Goal: Task Accomplishment & Management: Manage account settings

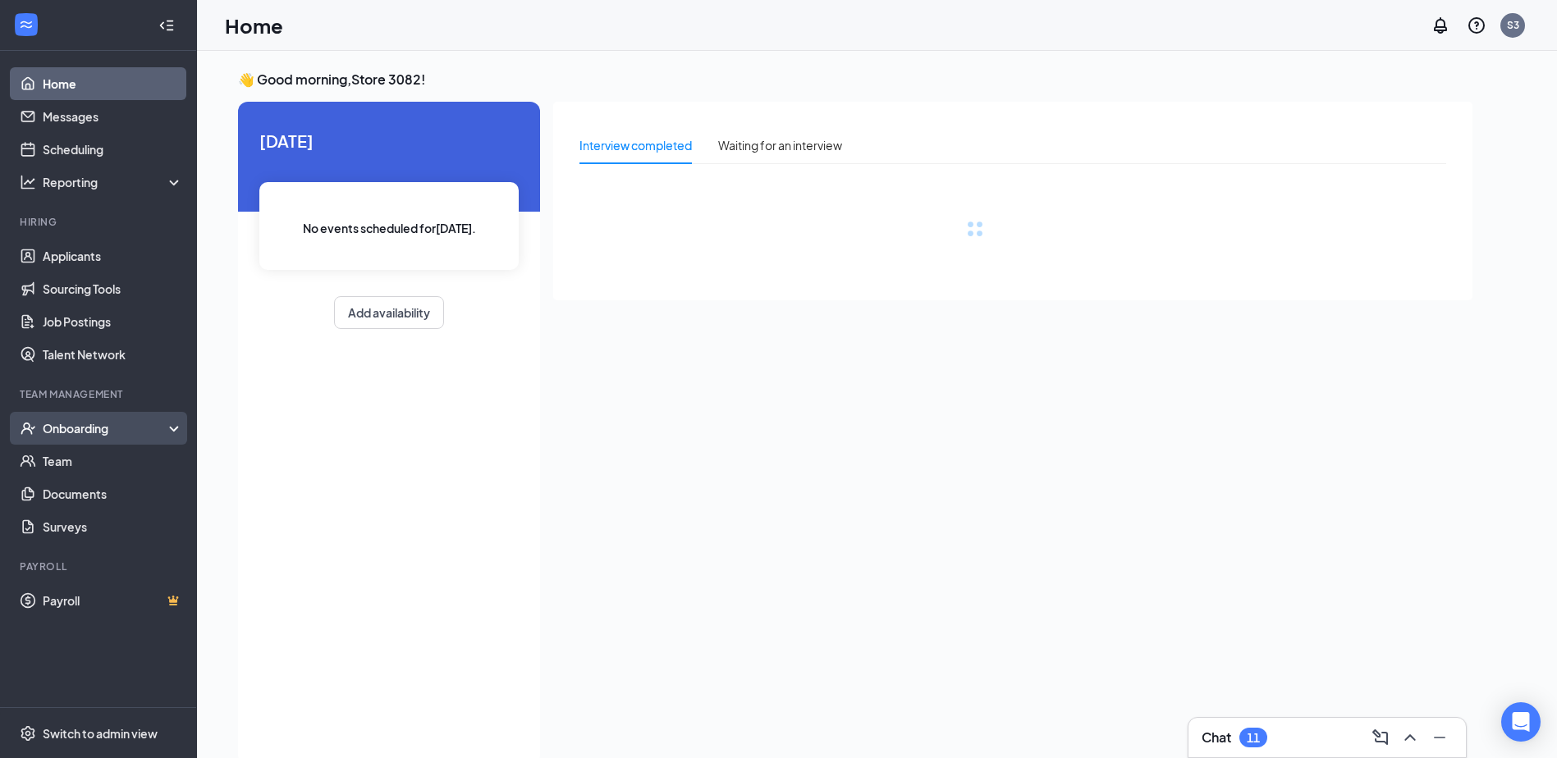
click at [65, 433] on div "Onboarding" at bounding box center [106, 428] width 126 height 16
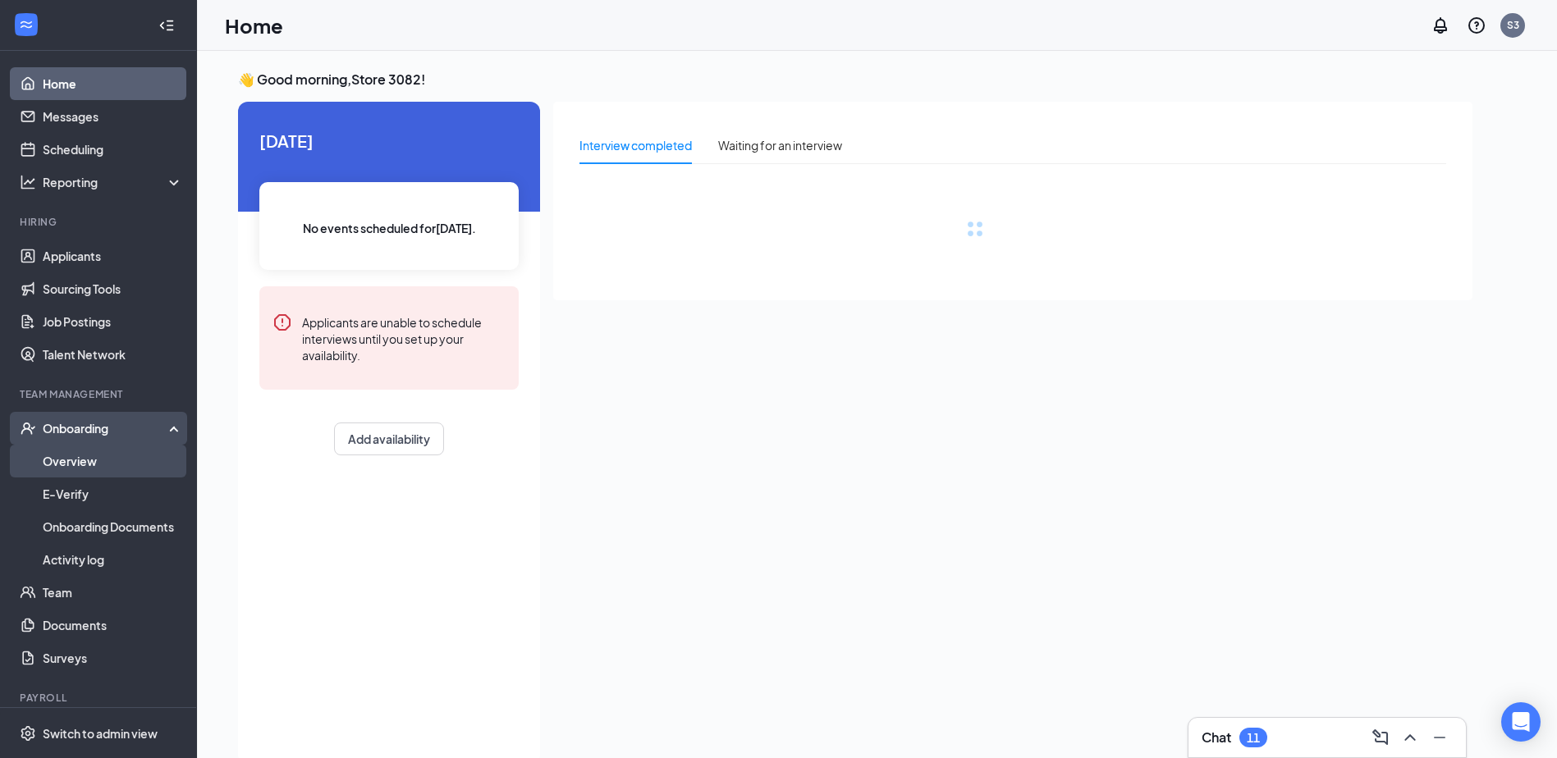
click at [77, 460] on link "Overview" at bounding box center [113, 461] width 140 height 33
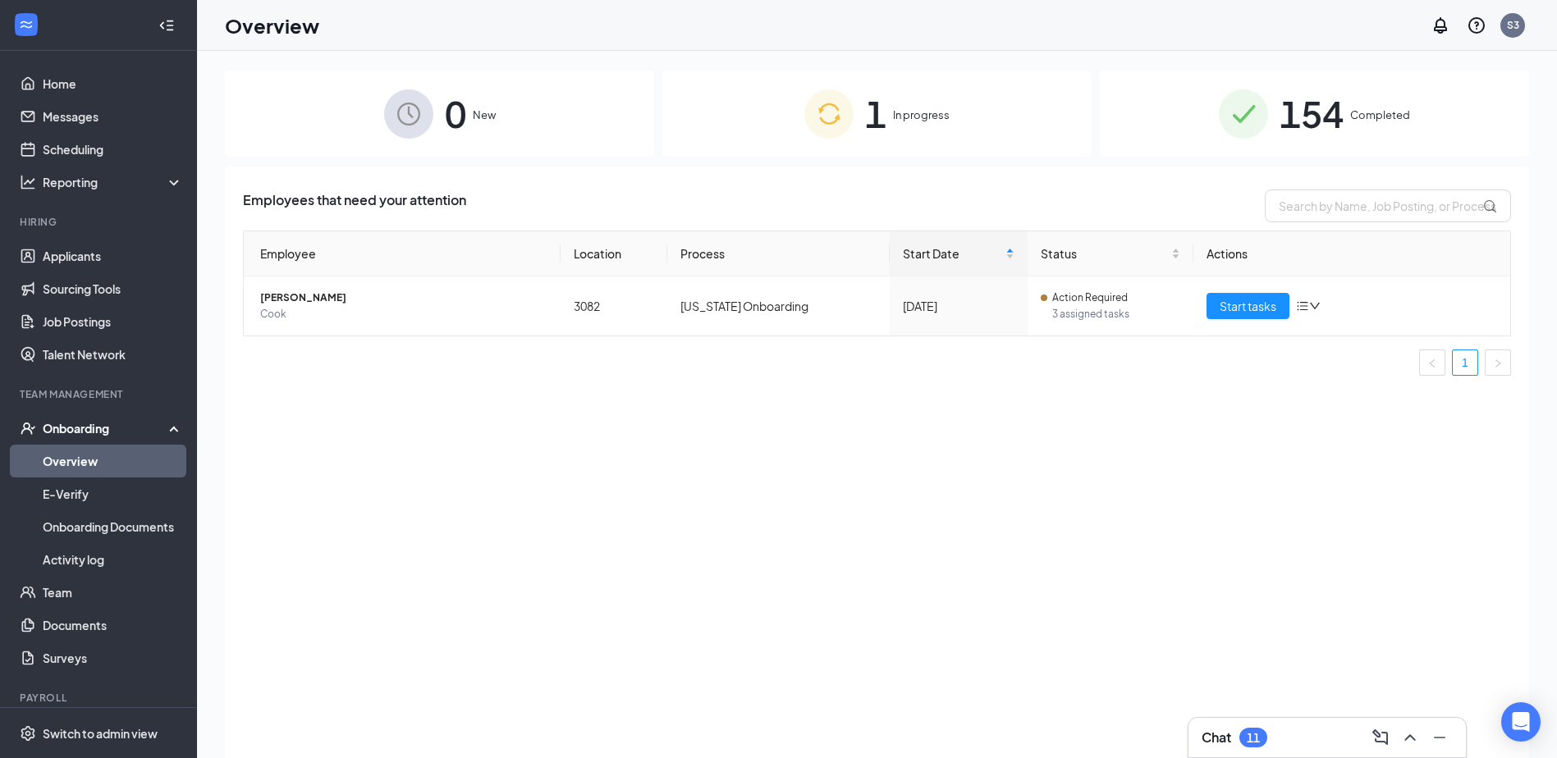
click at [867, 121] on span "1" at bounding box center [875, 113] width 21 height 57
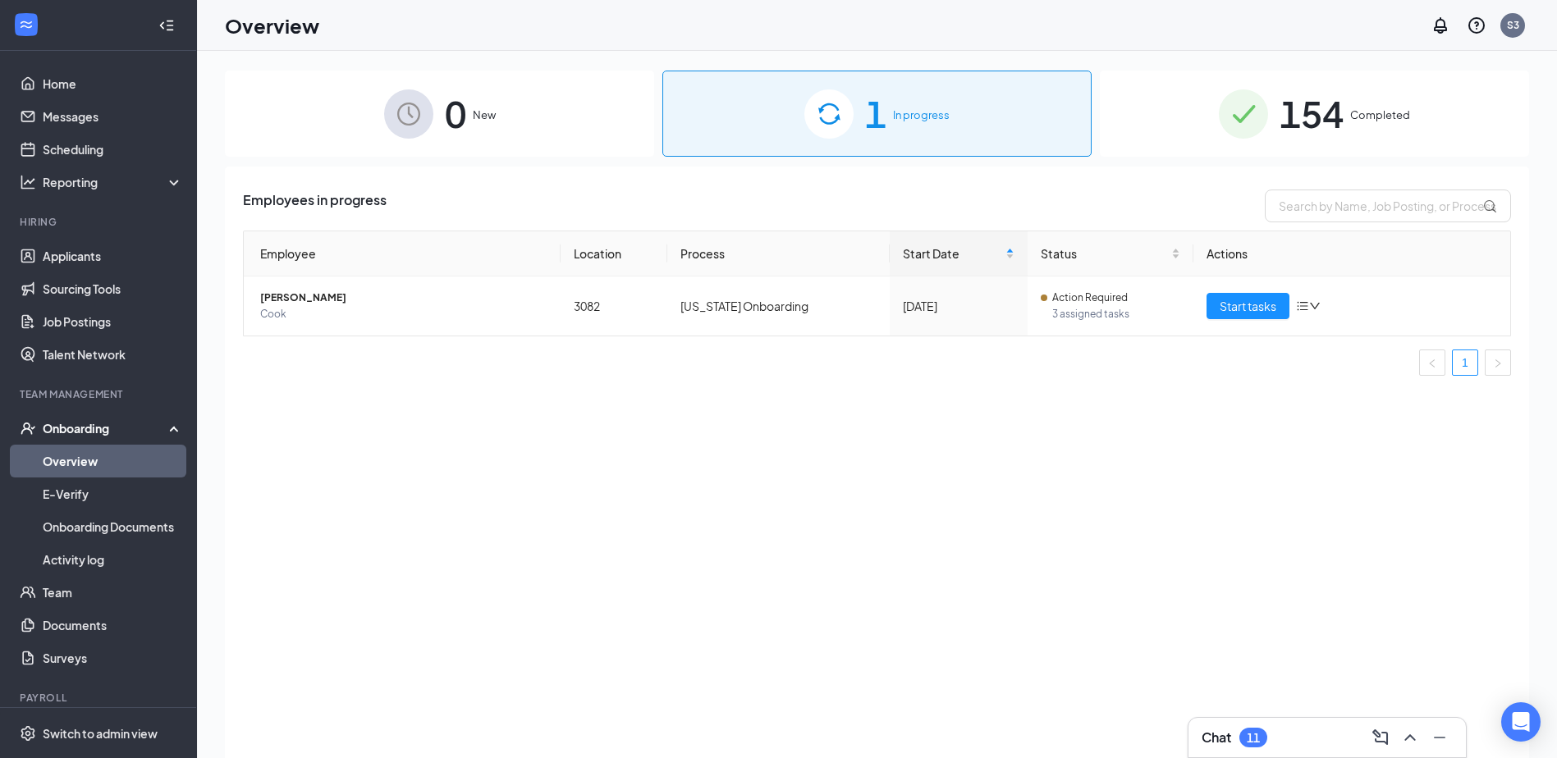
click at [1311, 109] on span "154" at bounding box center [1312, 113] width 64 height 57
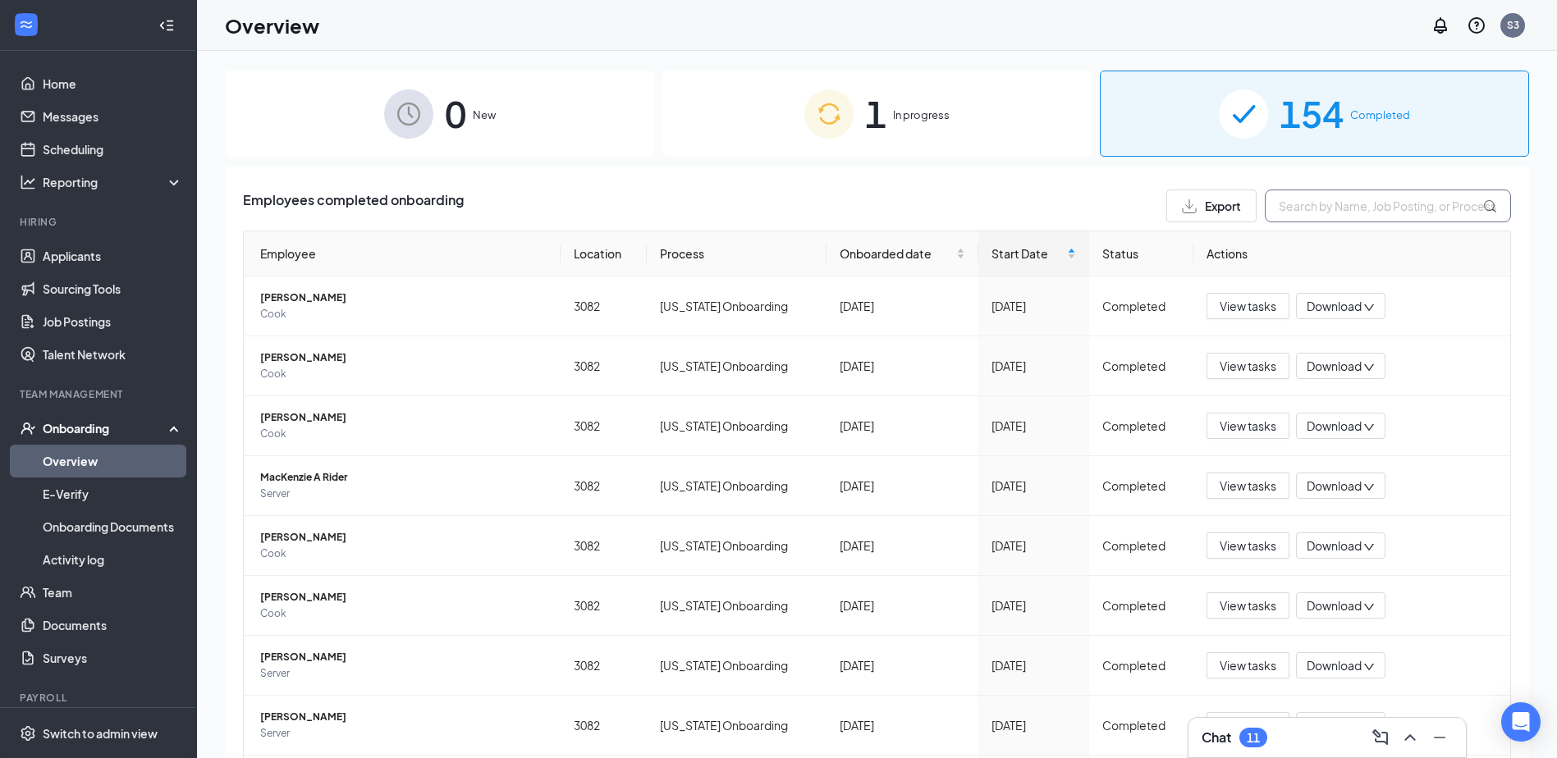
click at [1302, 200] on input "text" at bounding box center [1388, 206] width 246 height 33
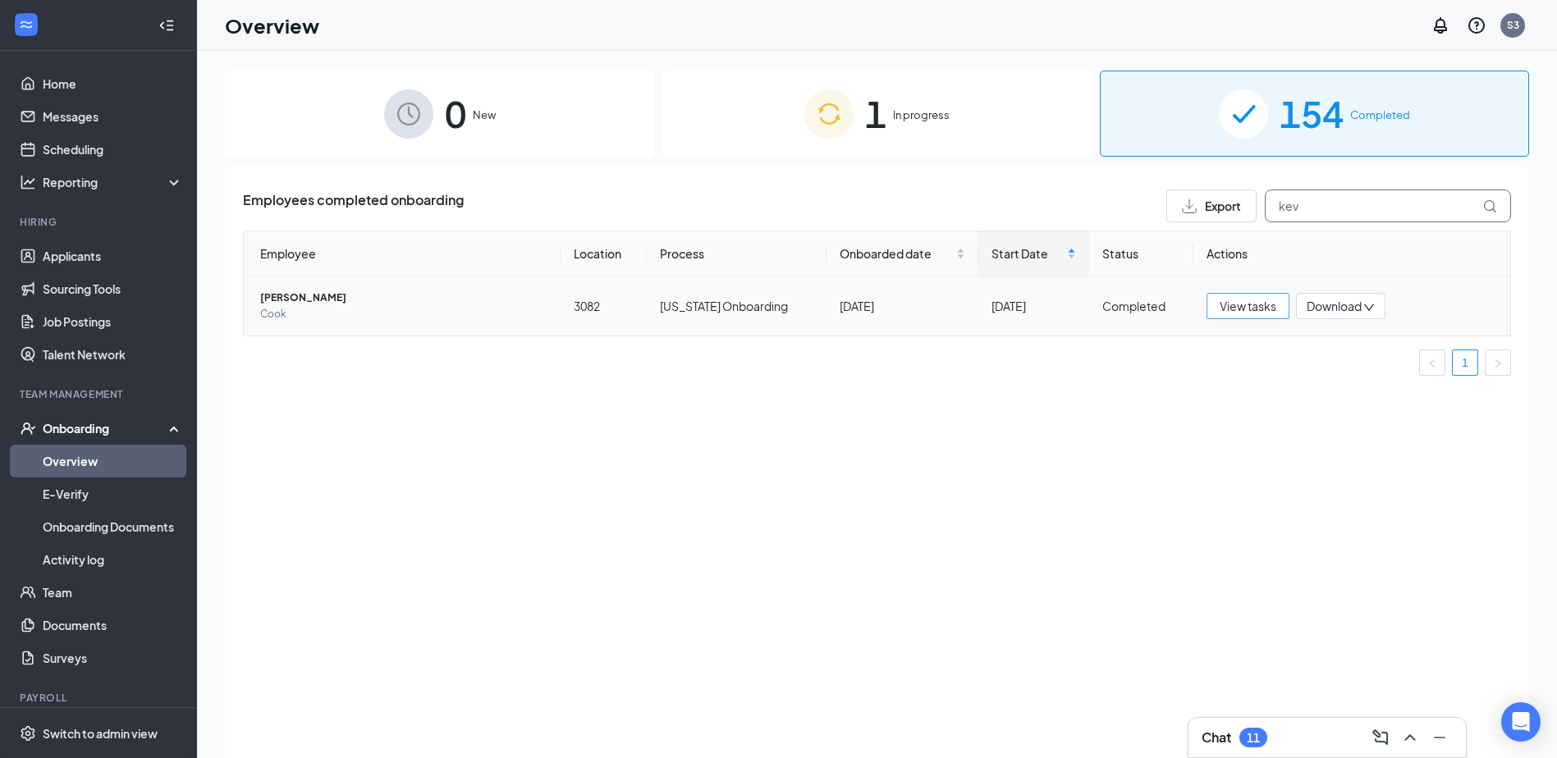
type input "kev"
click at [1246, 309] on span "View tasks" at bounding box center [1248, 306] width 57 height 18
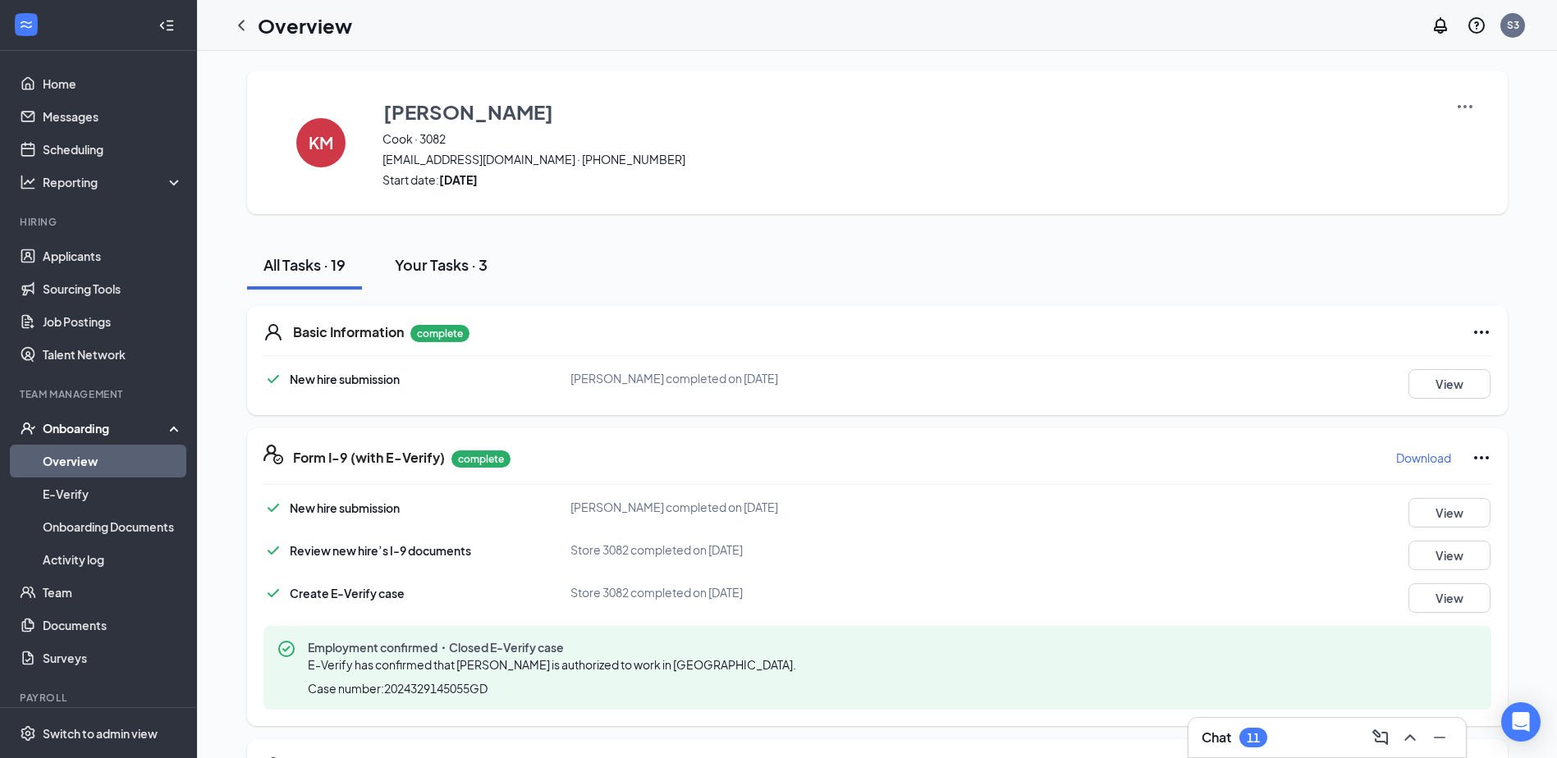
click at [407, 252] on button "Your Tasks · 3" at bounding box center [441, 264] width 126 height 49
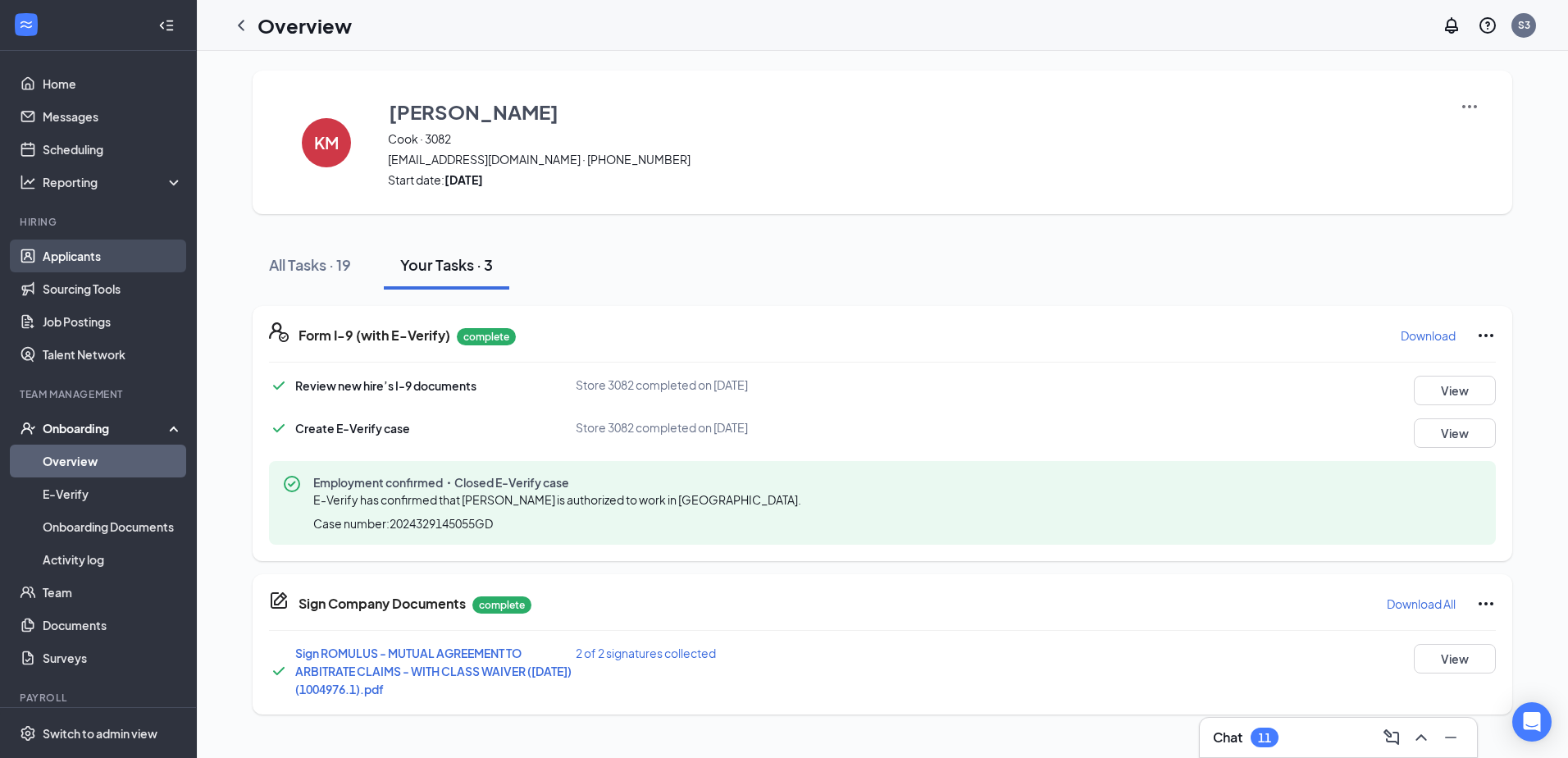
click at [87, 261] on link "Applicants" at bounding box center [113, 256] width 140 height 33
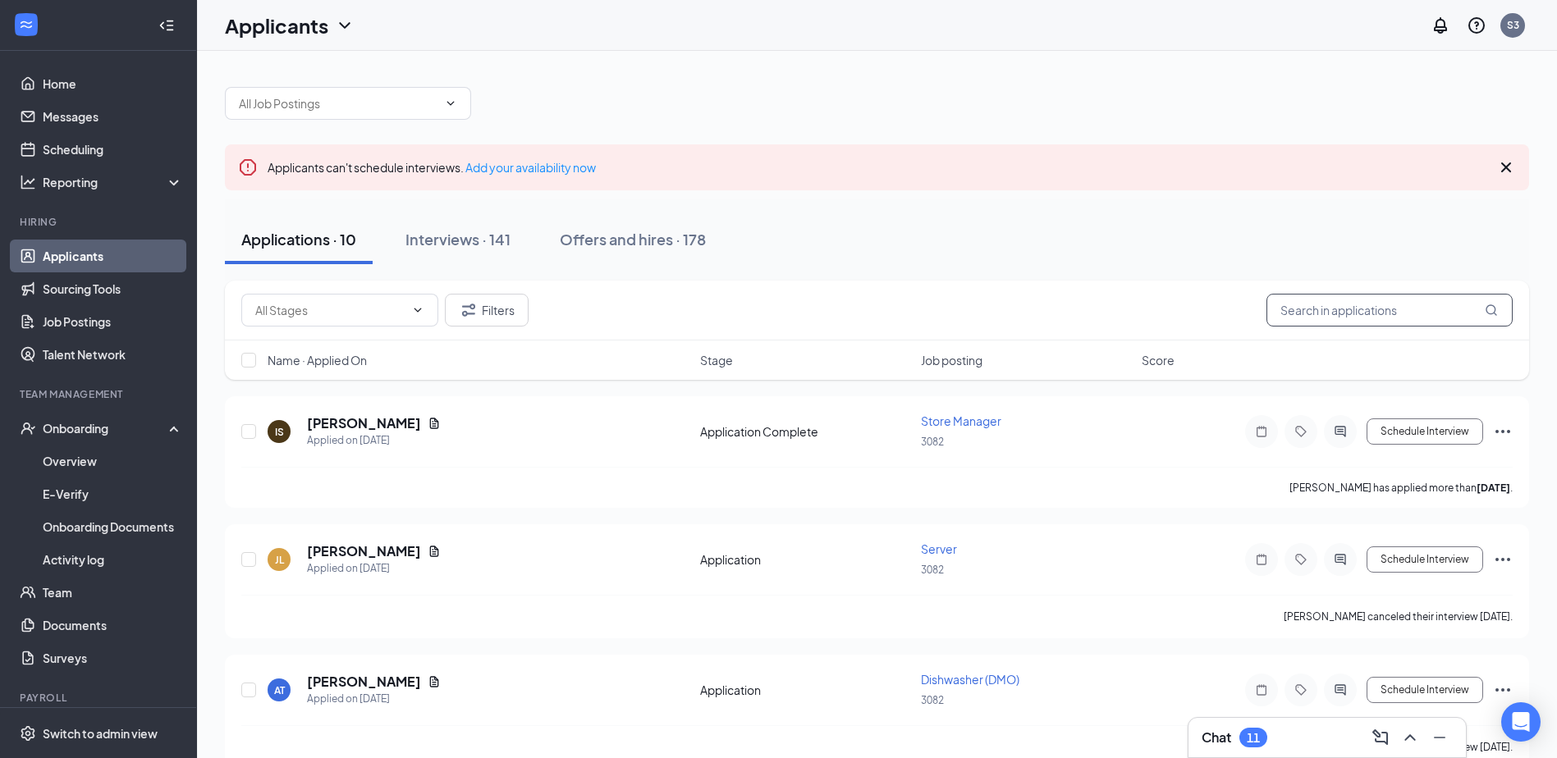
click at [1364, 309] on input "text" at bounding box center [1389, 310] width 246 height 33
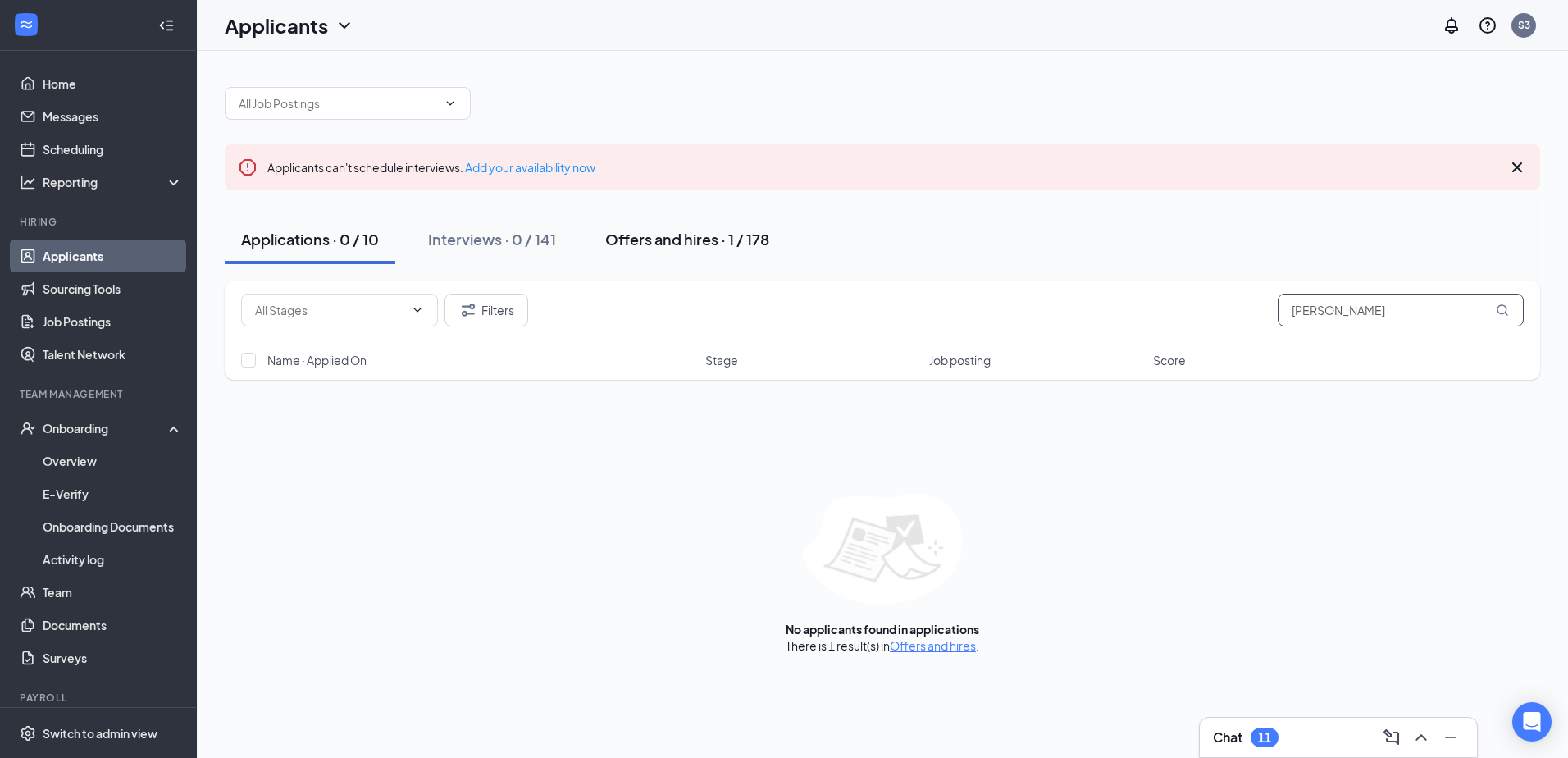
type input "[PERSON_NAME]"
click at [633, 240] on div "Offers and hires · 1 / 178" at bounding box center [688, 239] width 164 height 21
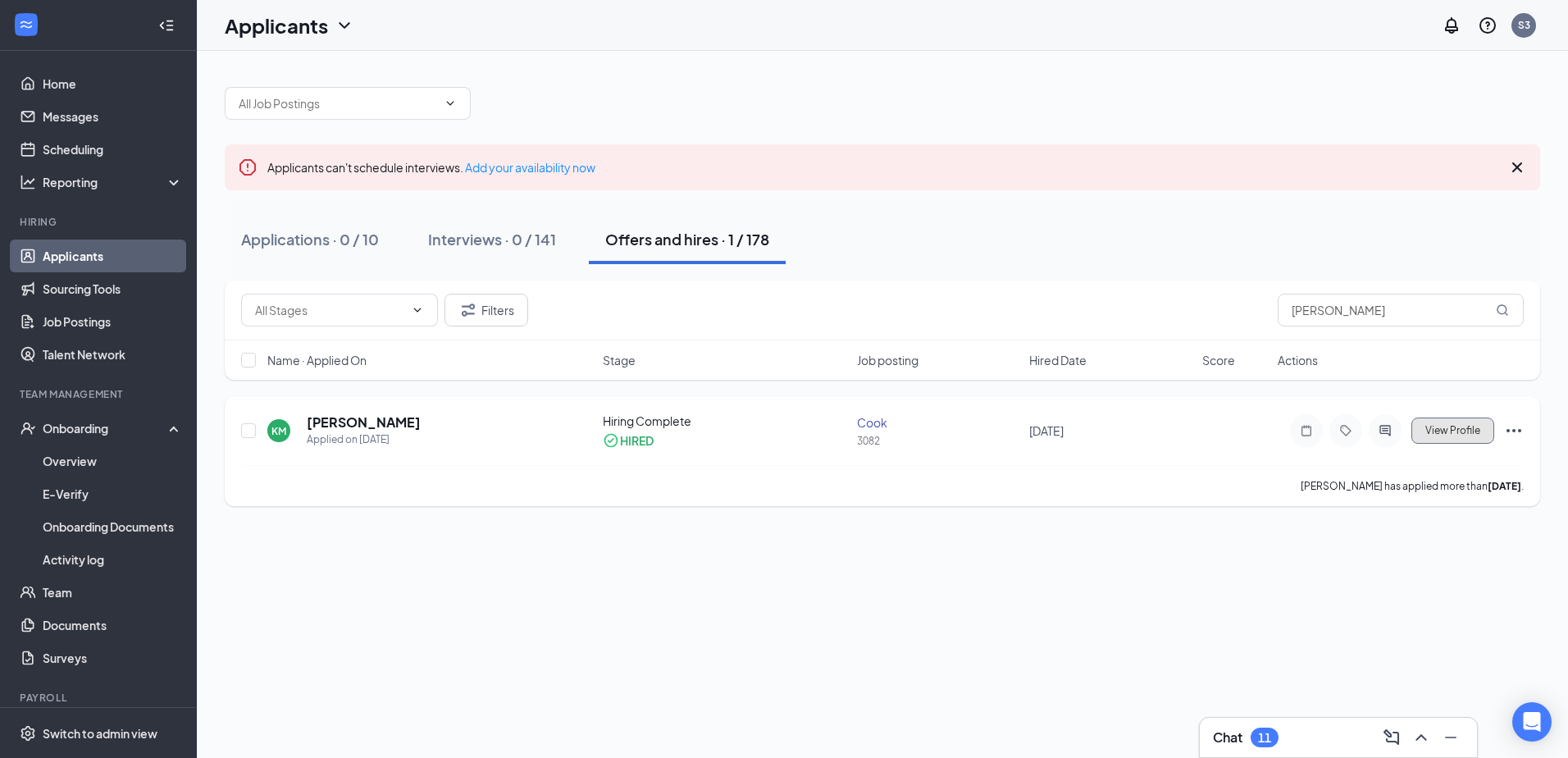
click at [1437, 436] on span "View Profile" at bounding box center [1453, 430] width 55 height 11
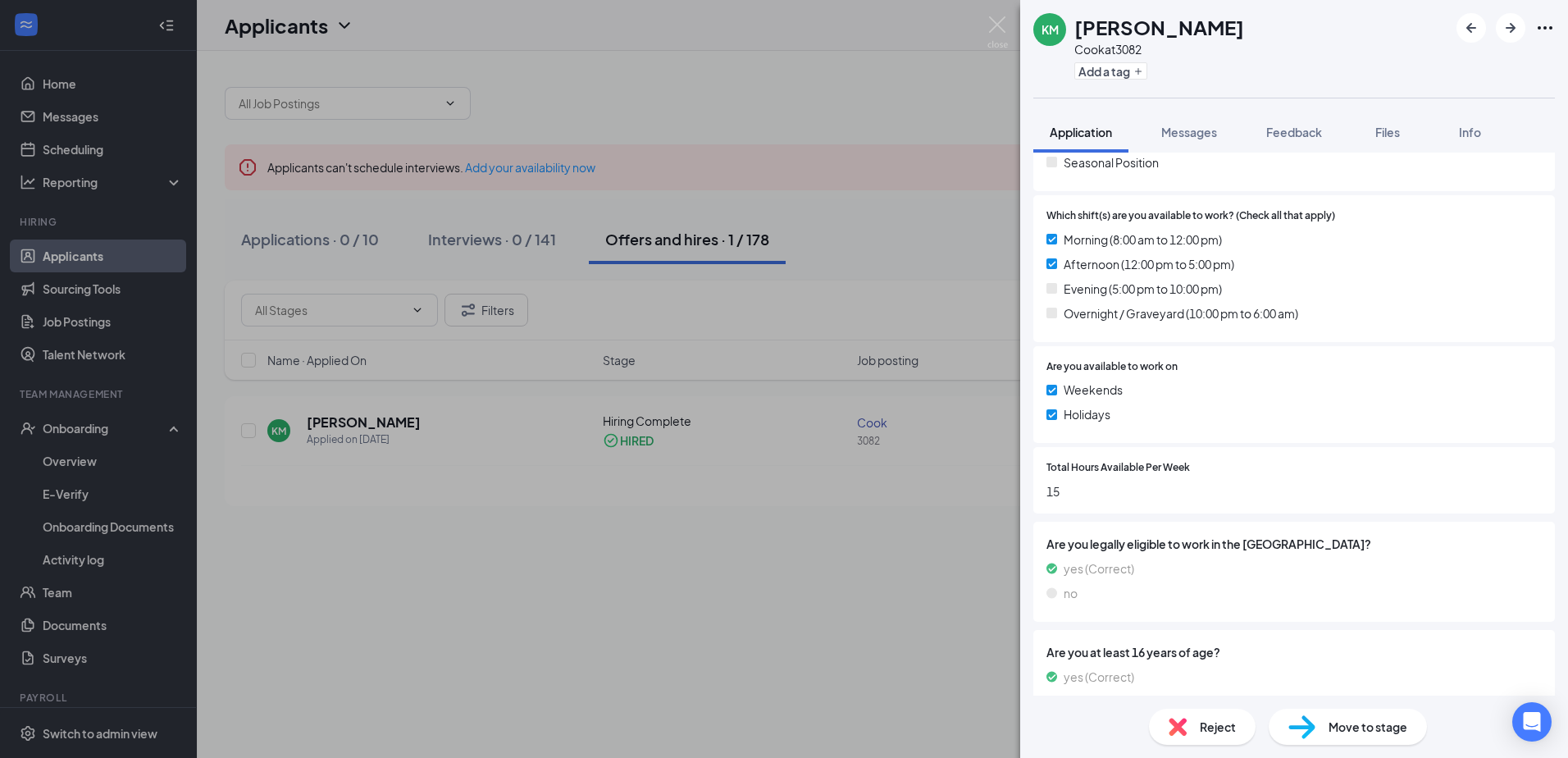
scroll to position [613, 0]
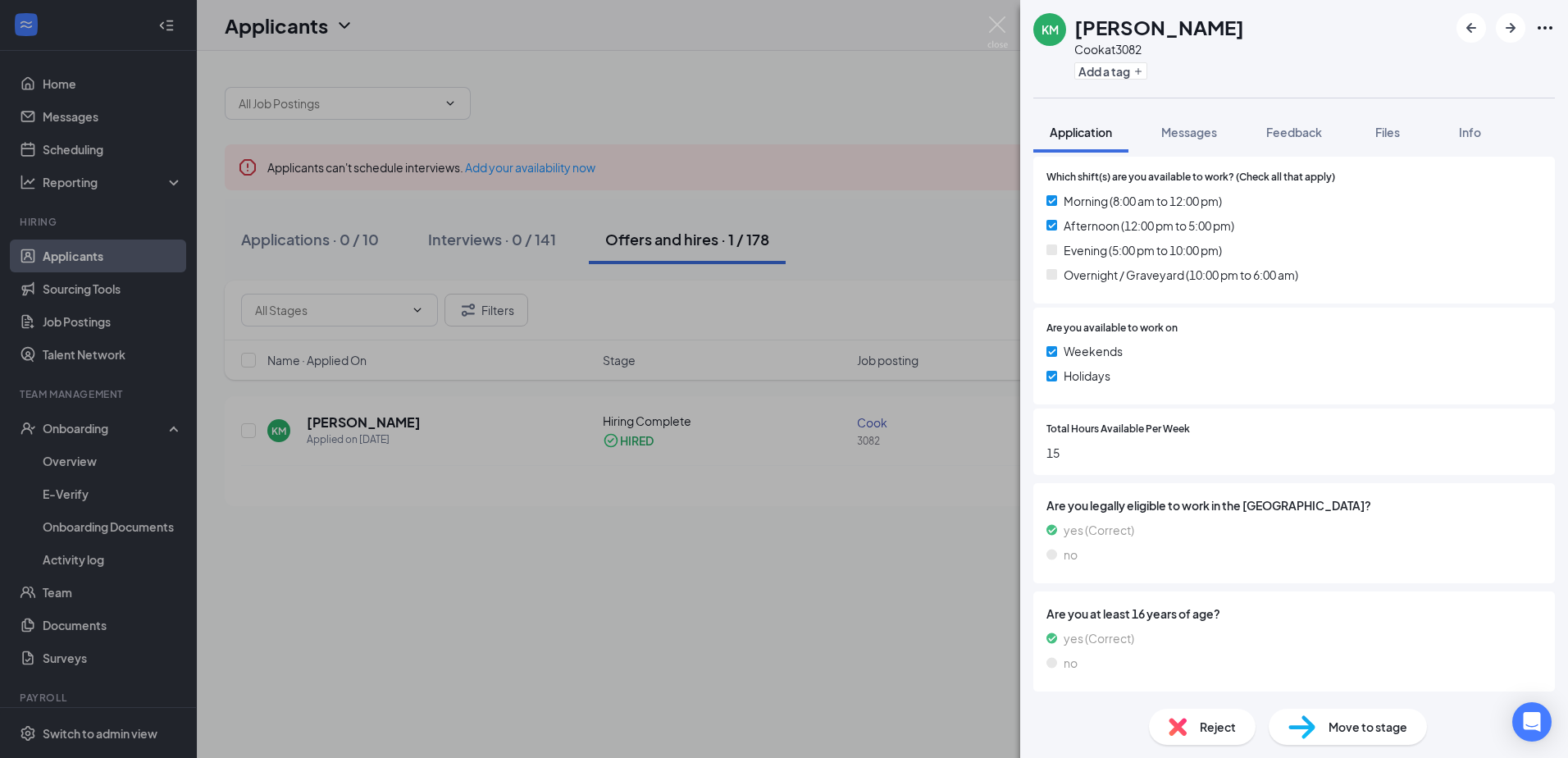
click at [1360, 727] on span "Move to stage" at bounding box center [1368, 727] width 79 height 18
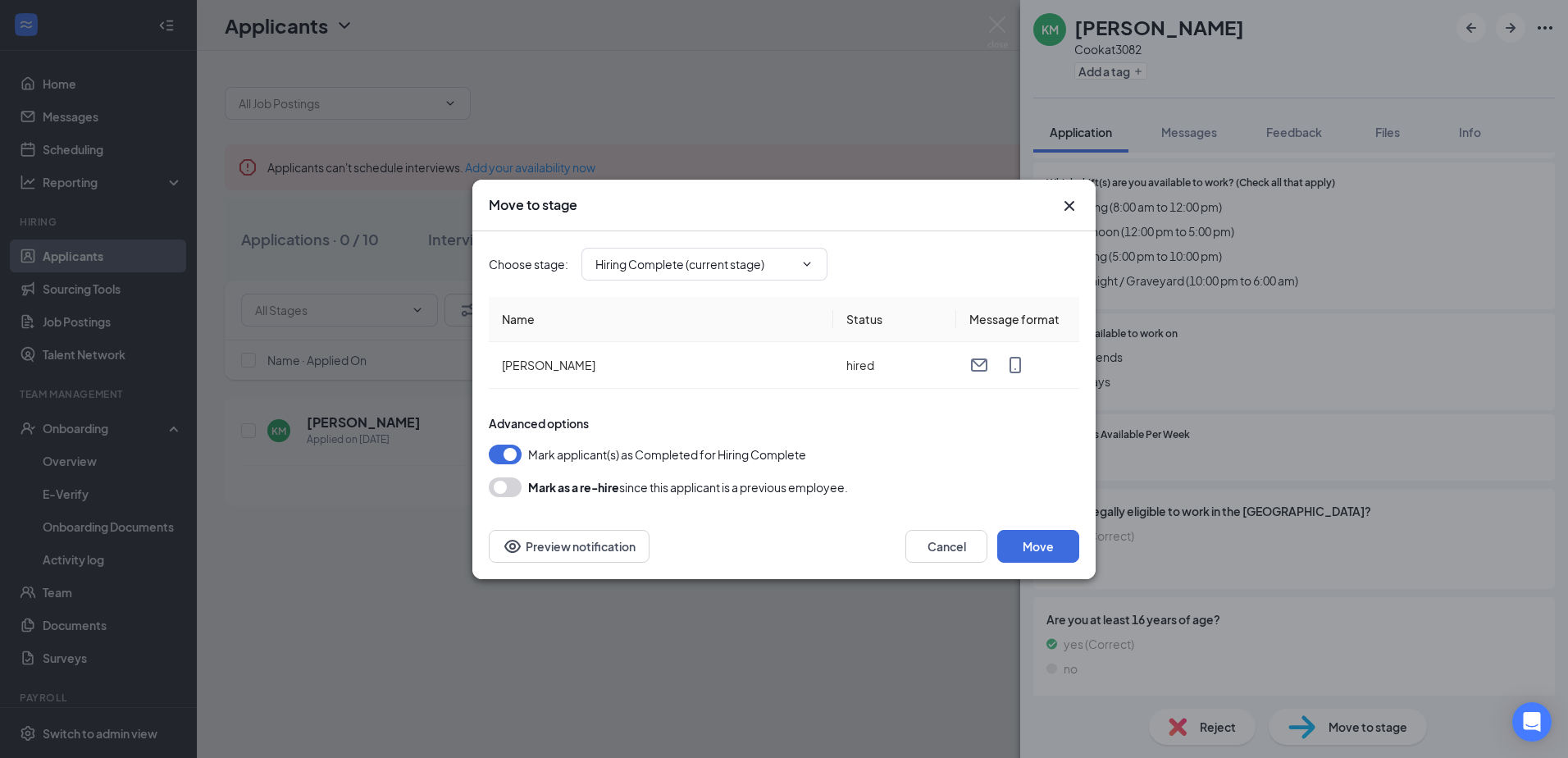
click at [498, 488] on button "button" at bounding box center [505, 488] width 33 height 20
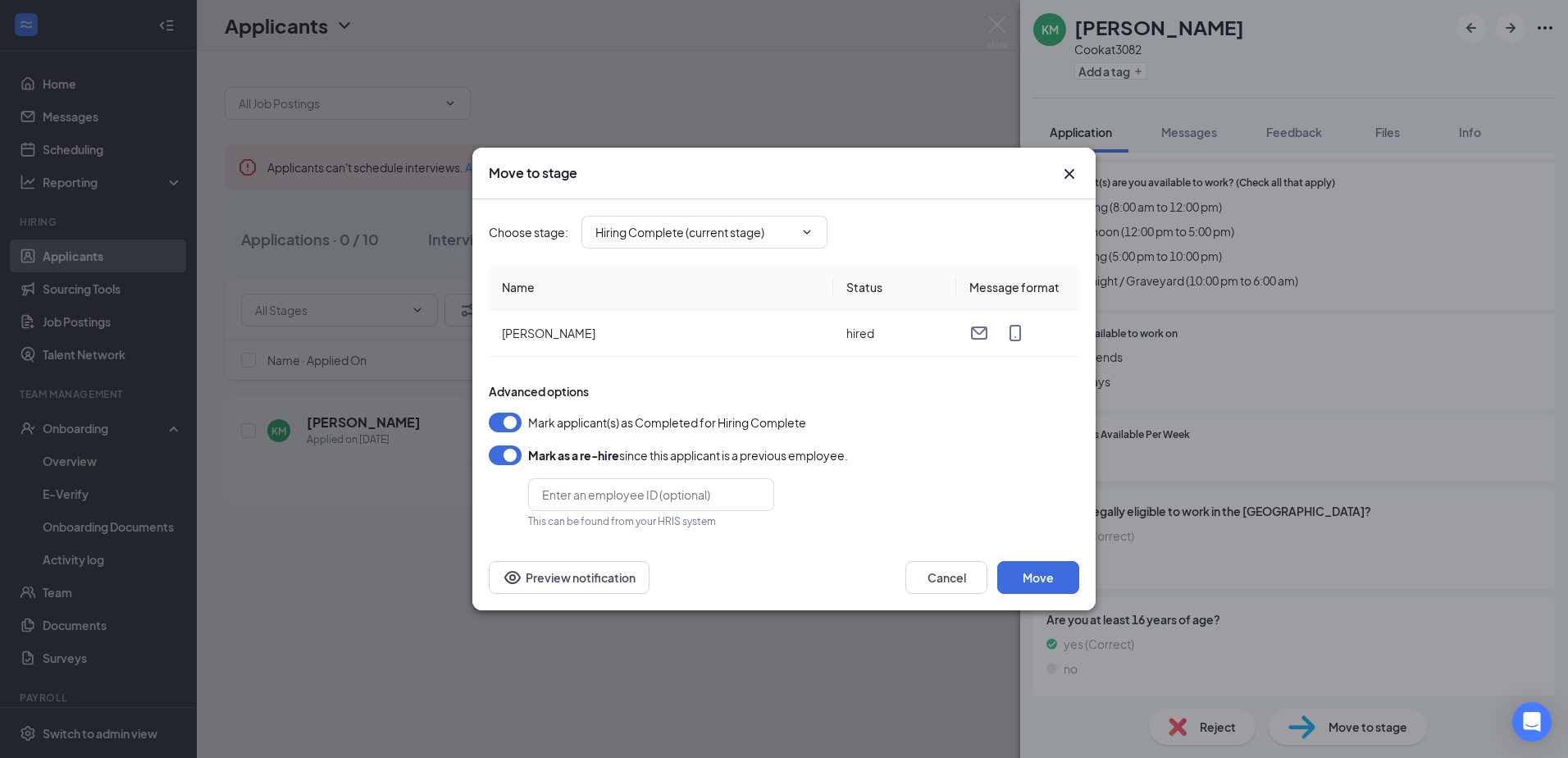
click at [515, 424] on button "button" at bounding box center [505, 423] width 33 height 20
click at [1026, 576] on button "Move" at bounding box center [1038, 577] width 82 height 33
click at [789, 223] on input "Hiring Complete (current stage)" at bounding box center [695, 232] width 199 height 18
click at [682, 301] on div "Onsite Interview" at bounding box center [653, 301] width 88 height 18
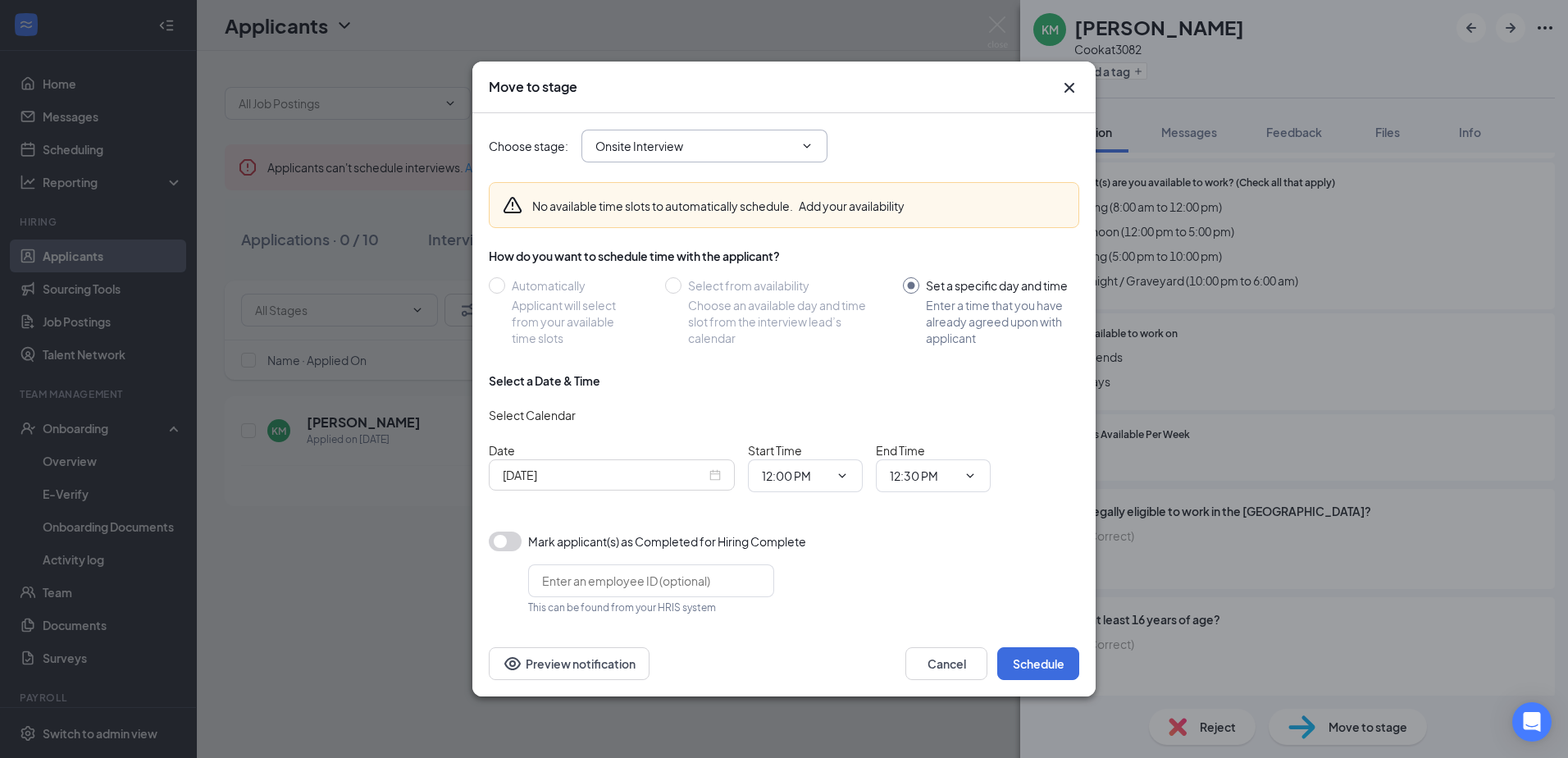
click at [784, 144] on input "Onsite Interview" at bounding box center [695, 146] width 199 height 18
click at [681, 263] on div "Hiring Complete (current stage)" at bounding box center [719, 253] width 246 height 38
click at [641, 175] on div "Application" at bounding box center [639, 177] width 61 height 18
type input "Application"
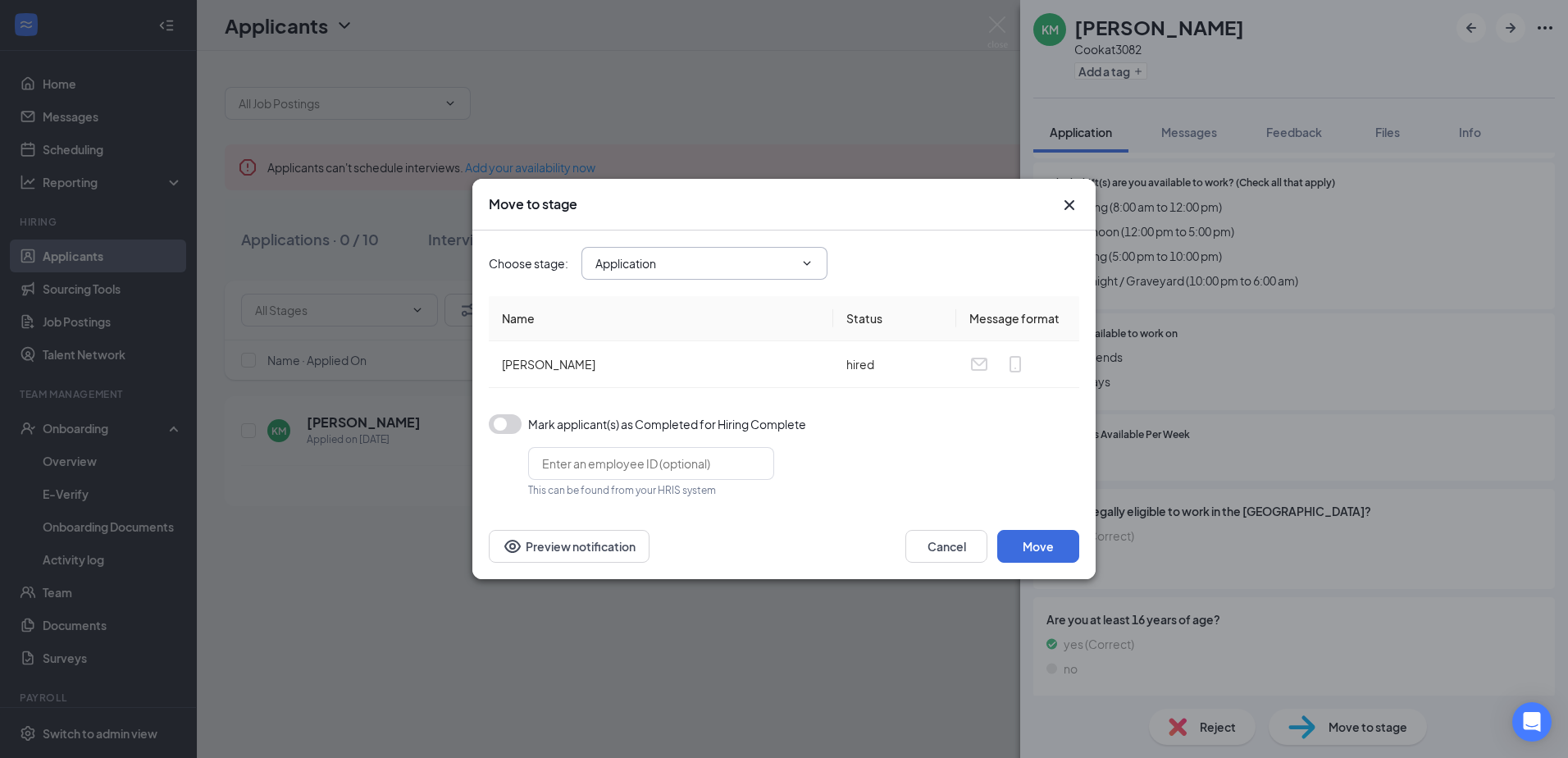
click at [765, 247] on span "Application Application Onsite Interview Hiring Complete (current stage)" at bounding box center [705, 263] width 246 height 33
click at [950, 543] on button "Cancel" at bounding box center [946, 546] width 82 height 33
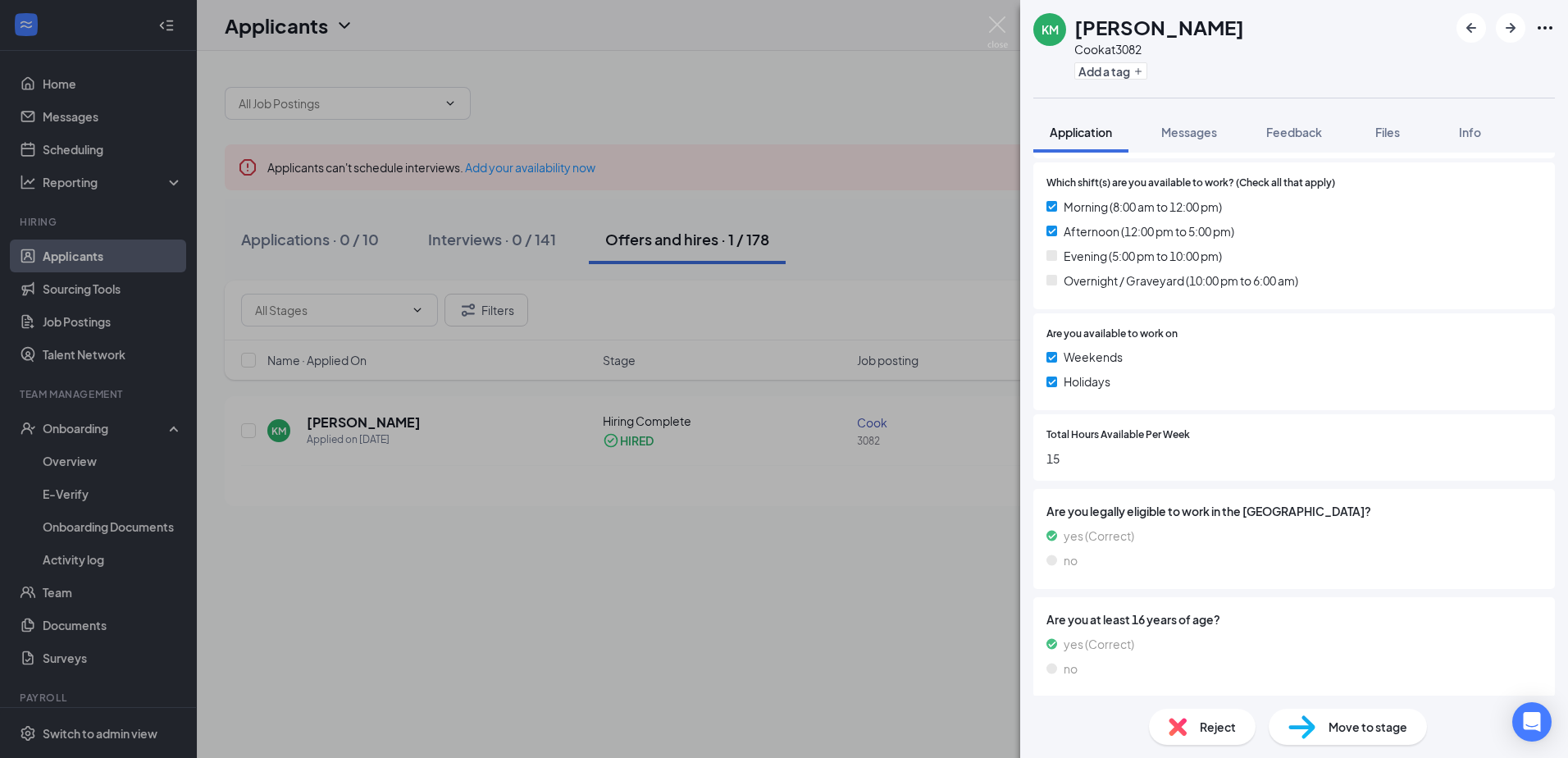
click at [784, 611] on div "KM [PERSON_NAME] at 3082 Add a tag Application Messages Feedback Files Info Thi…" at bounding box center [784, 379] width 1568 height 758
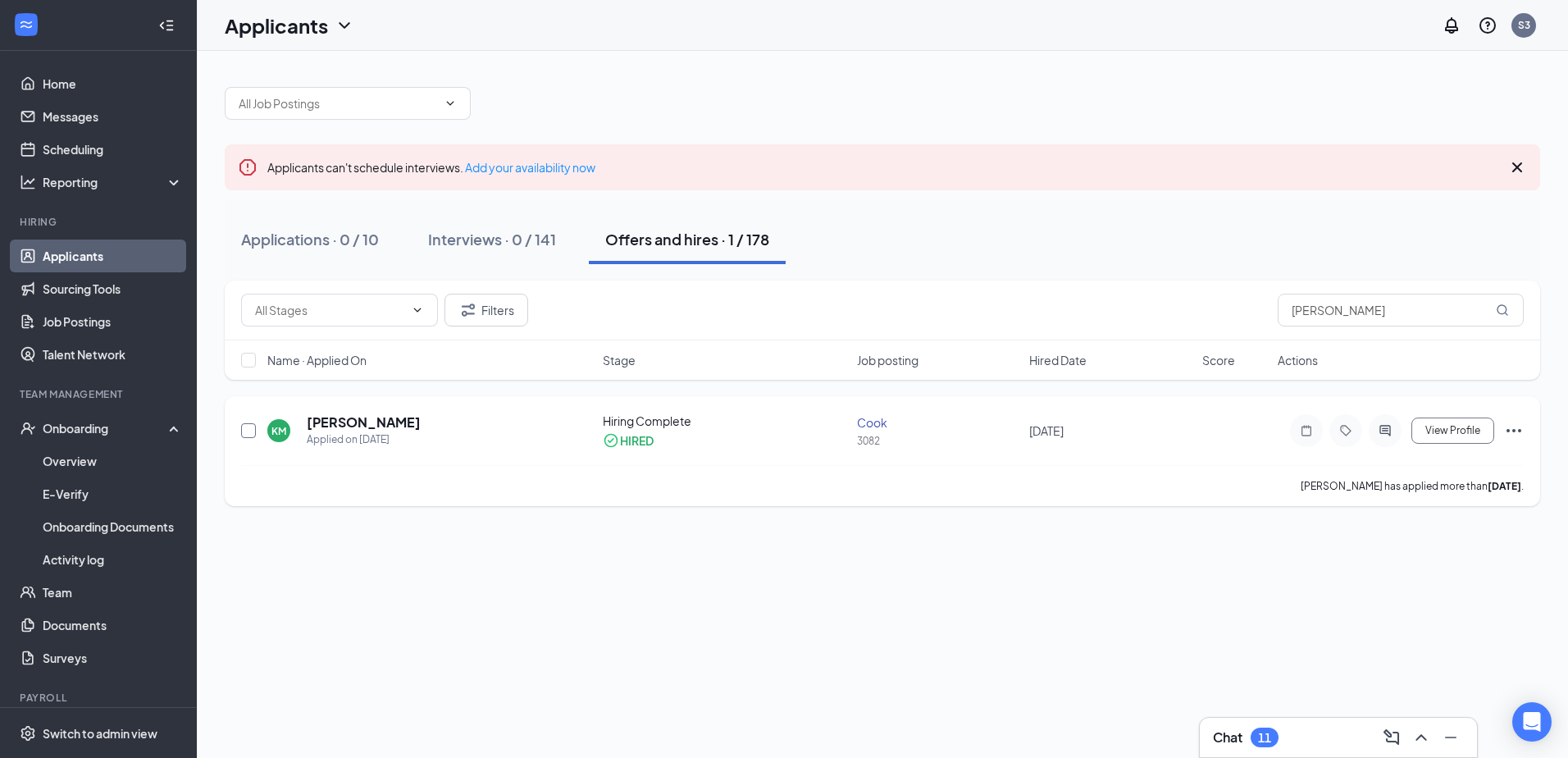
click at [250, 432] on input "checkbox" at bounding box center [248, 431] width 15 height 15
checkbox input "true"
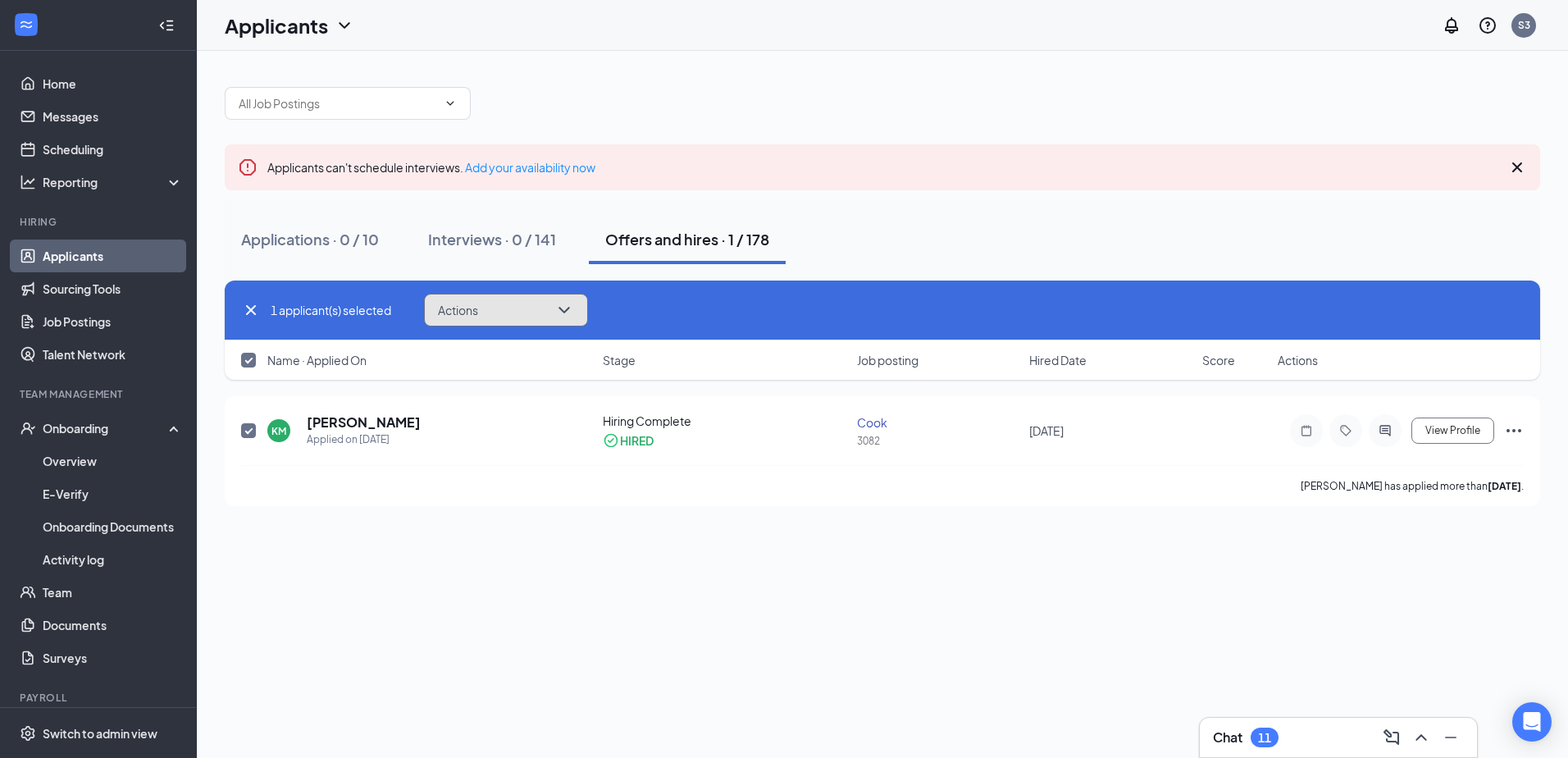
click at [566, 296] on button "Actions" at bounding box center [506, 310] width 164 height 33
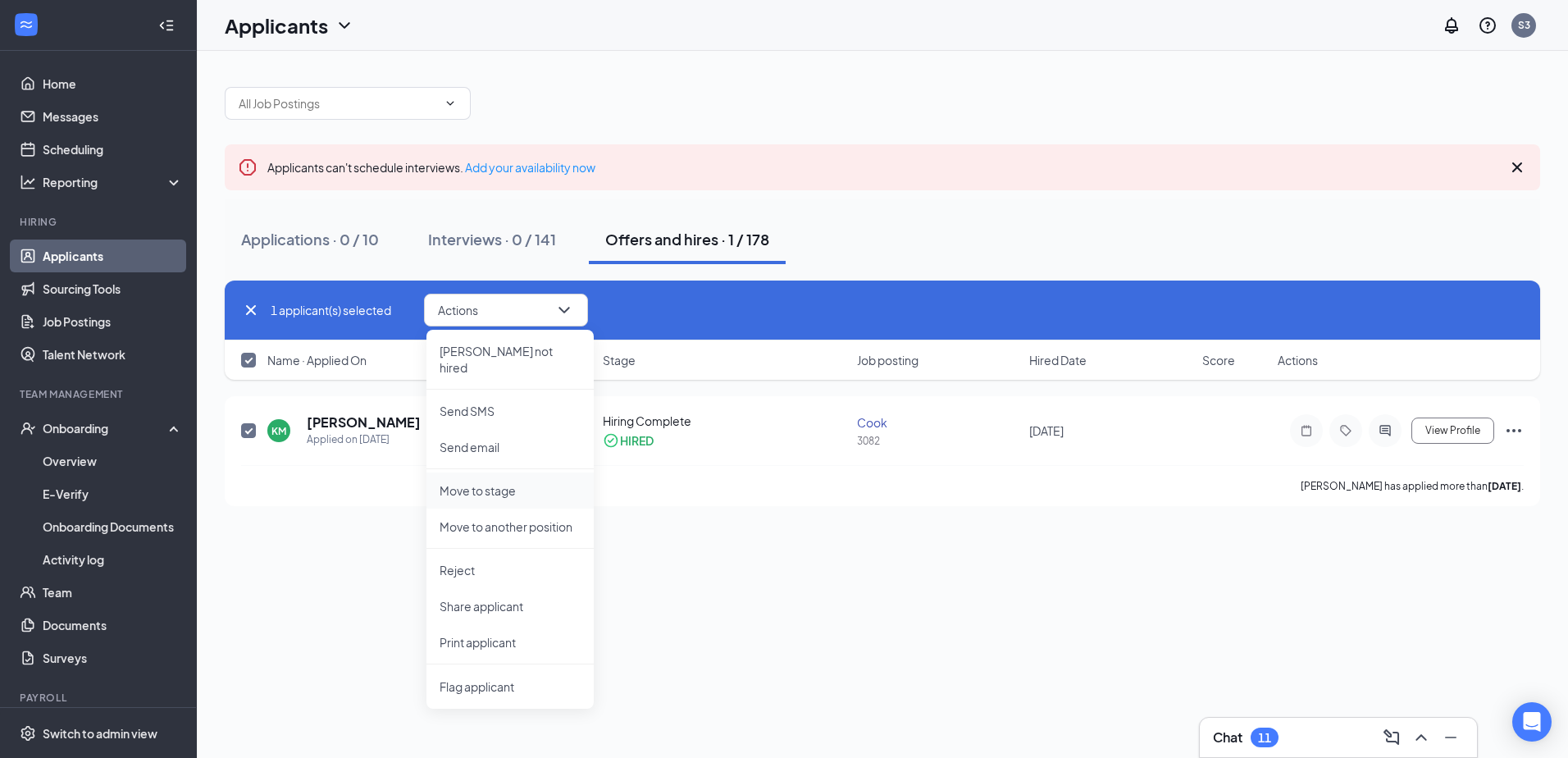
click at [485, 483] on li "Move to stage" at bounding box center [510, 491] width 167 height 36
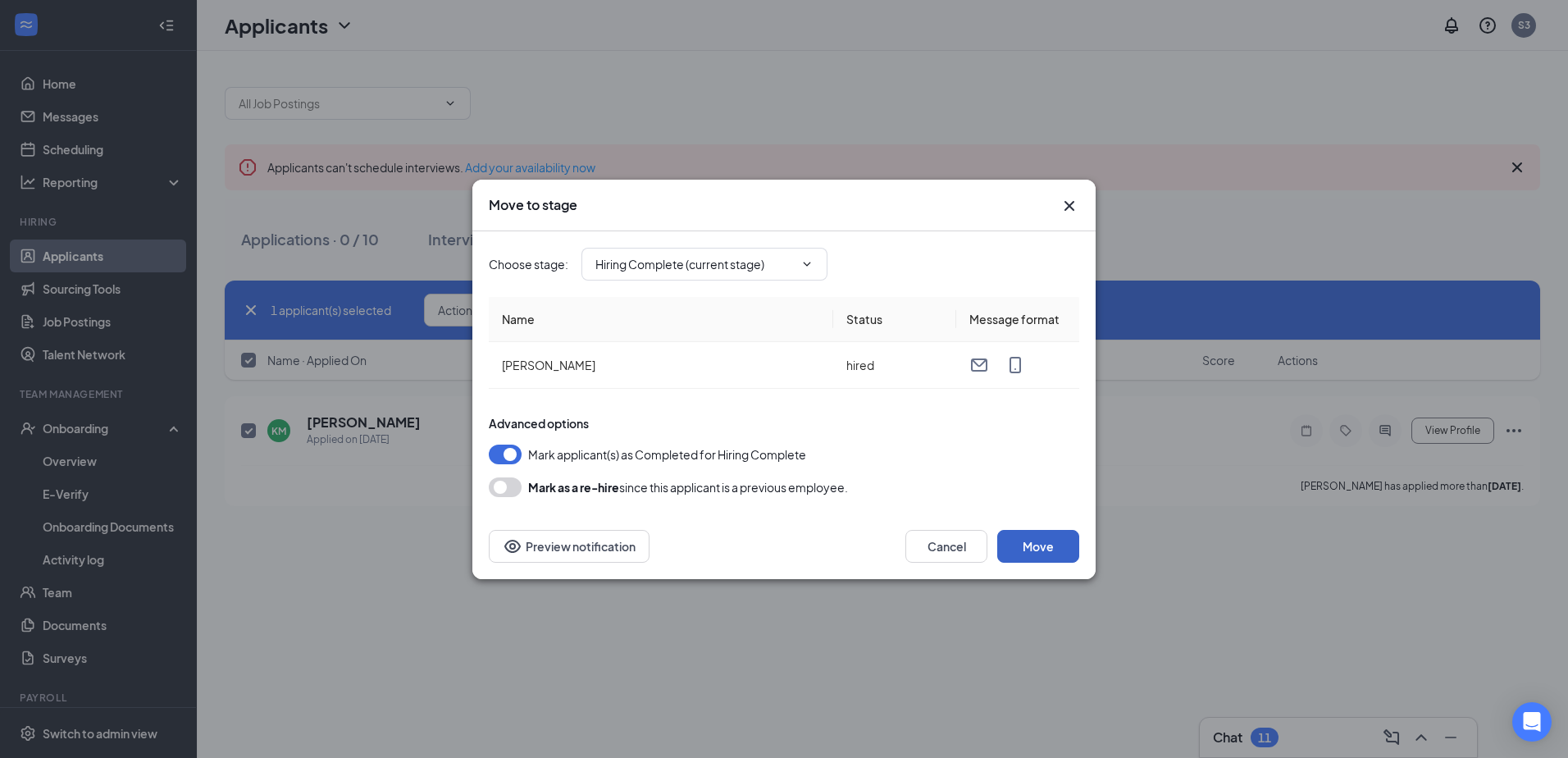
click at [1022, 534] on button "Move" at bounding box center [1038, 546] width 82 height 33
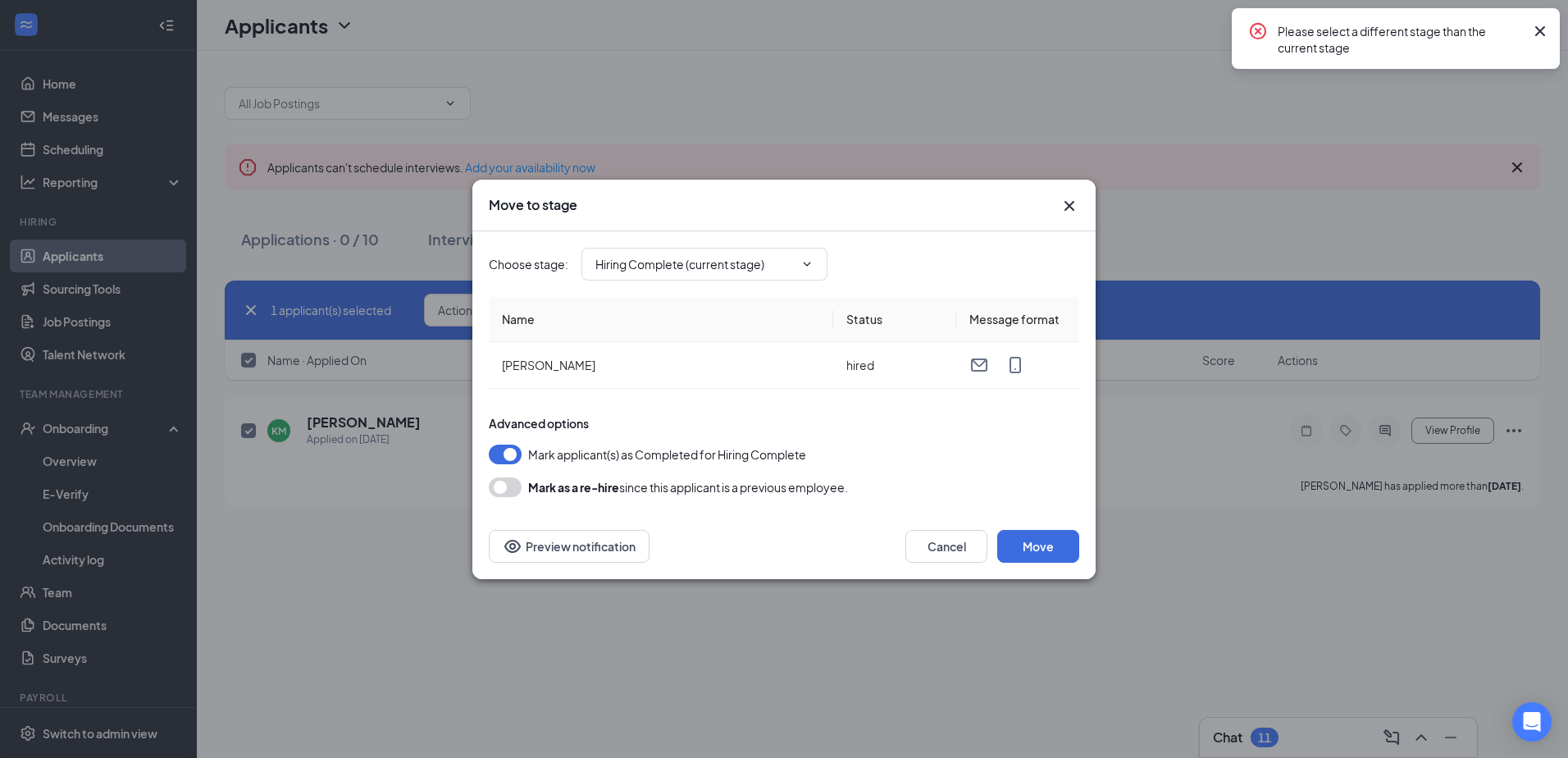
click at [1540, 31] on icon "Cross" at bounding box center [1540, 31] width 10 height 10
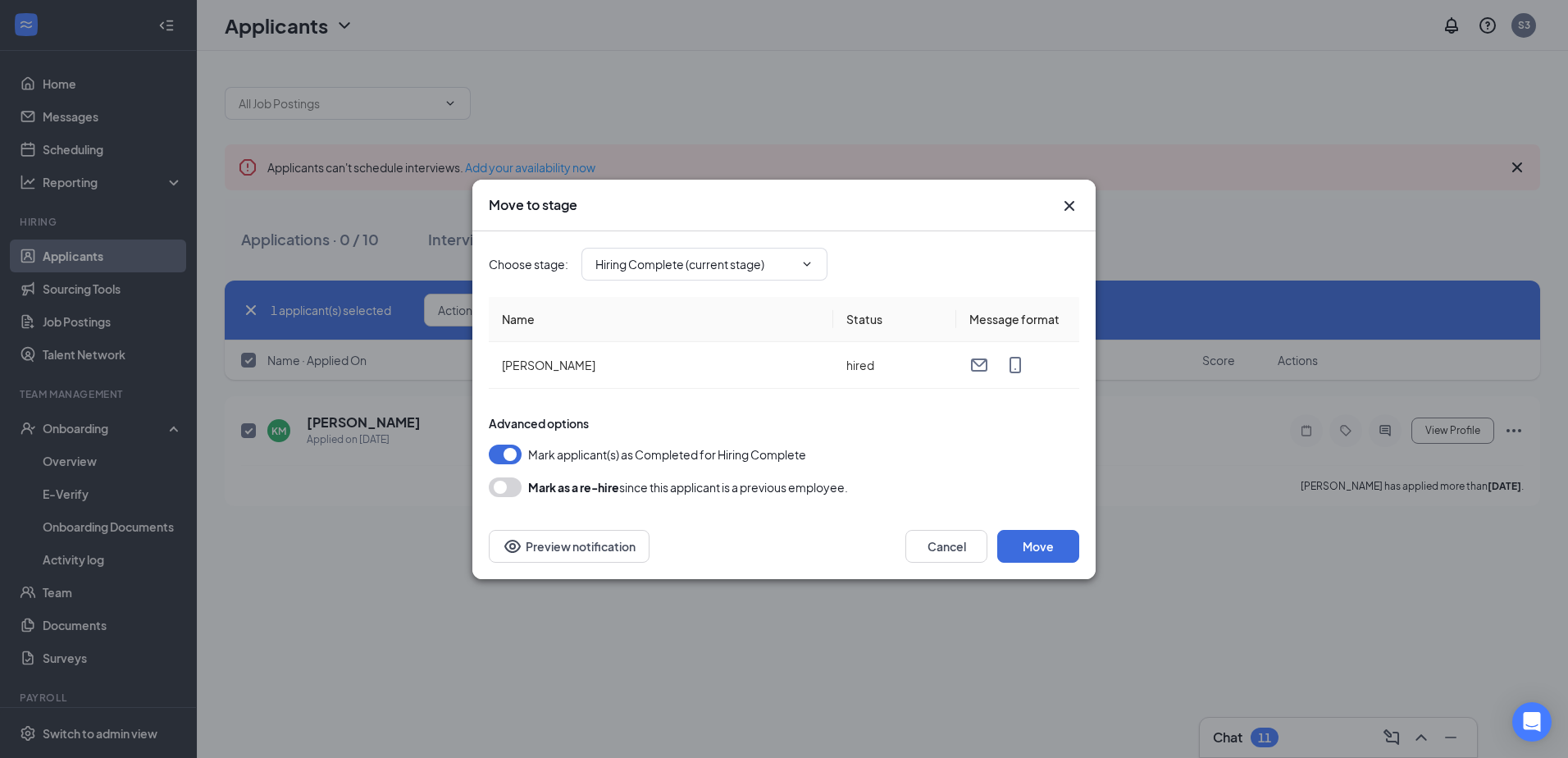
click at [511, 491] on button "button" at bounding box center [505, 488] width 33 height 20
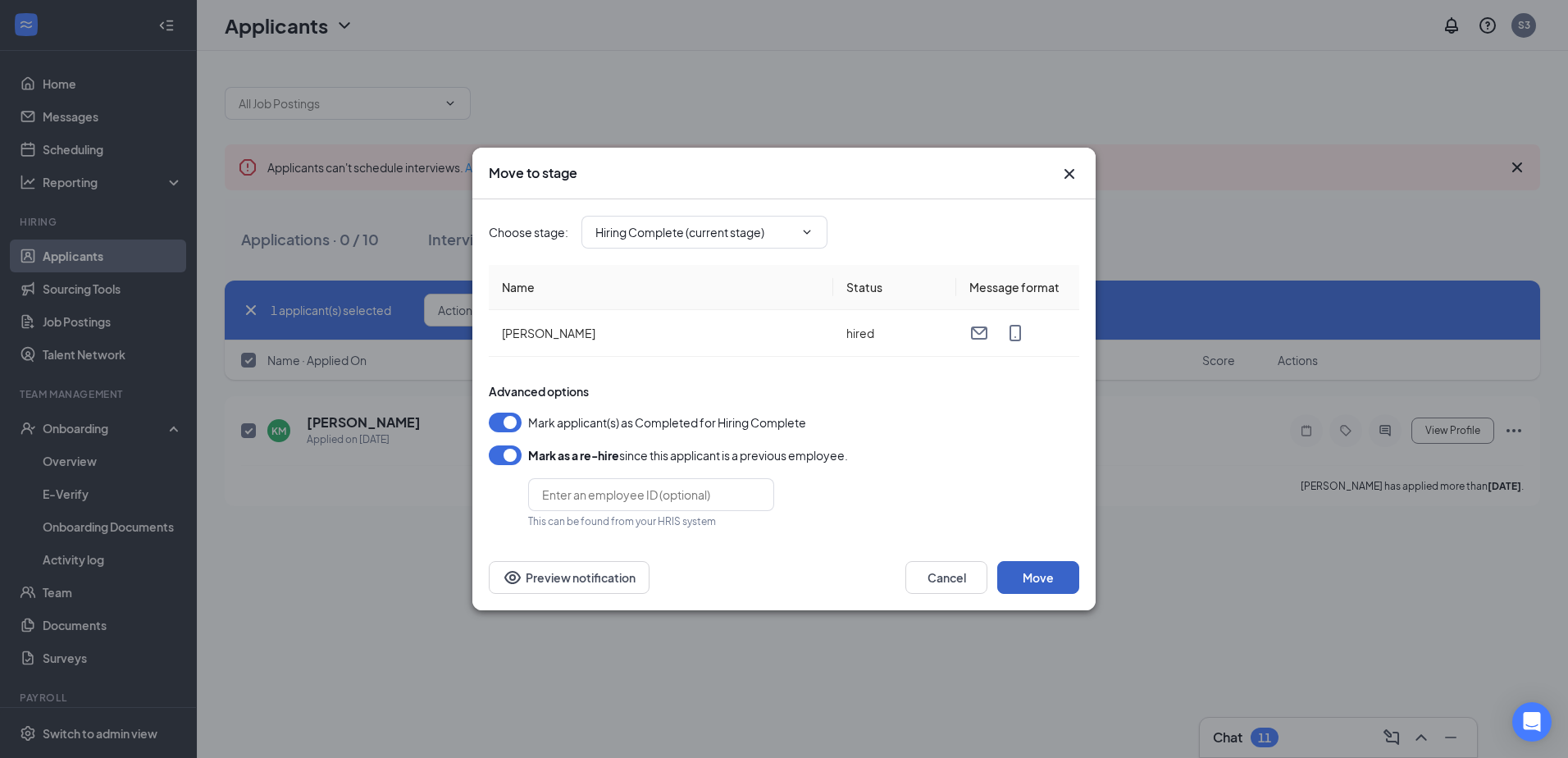
click at [1023, 575] on button "Move" at bounding box center [1038, 577] width 82 height 33
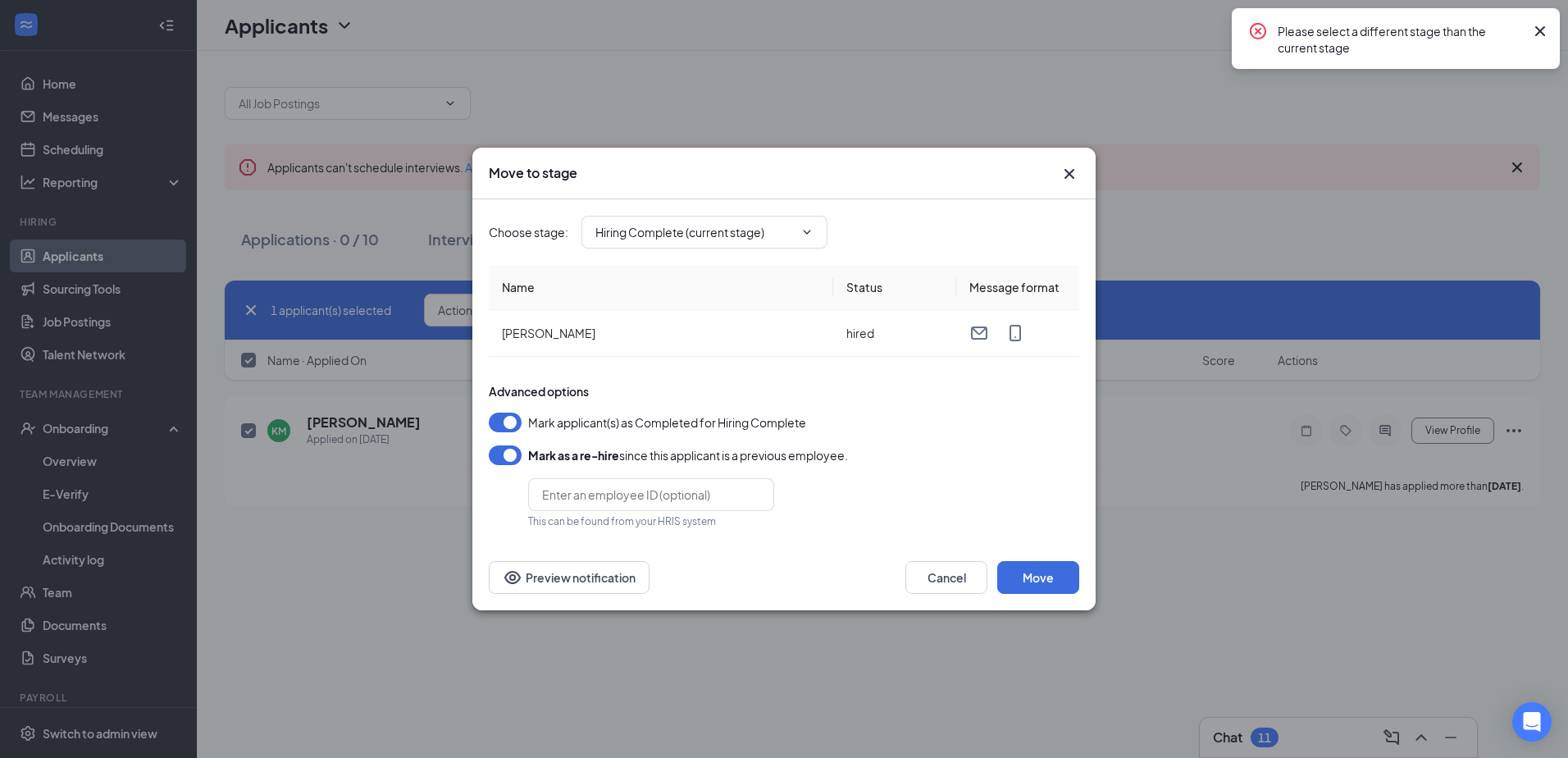
click at [1544, 37] on icon "Cross" at bounding box center [1541, 31] width 20 height 20
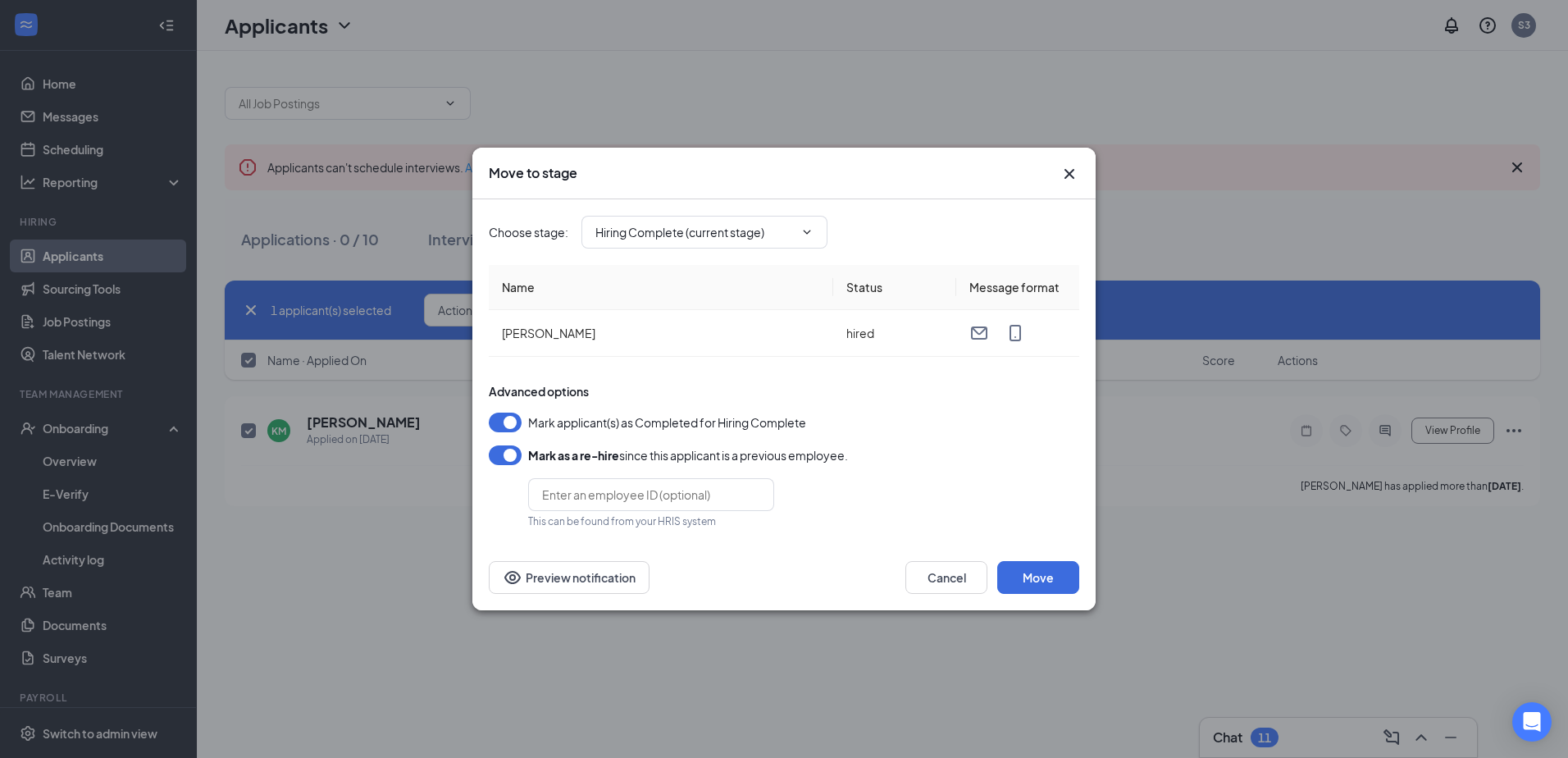
click at [502, 427] on button "button" at bounding box center [505, 423] width 33 height 20
click at [1031, 578] on button "Move" at bounding box center [1038, 577] width 82 height 33
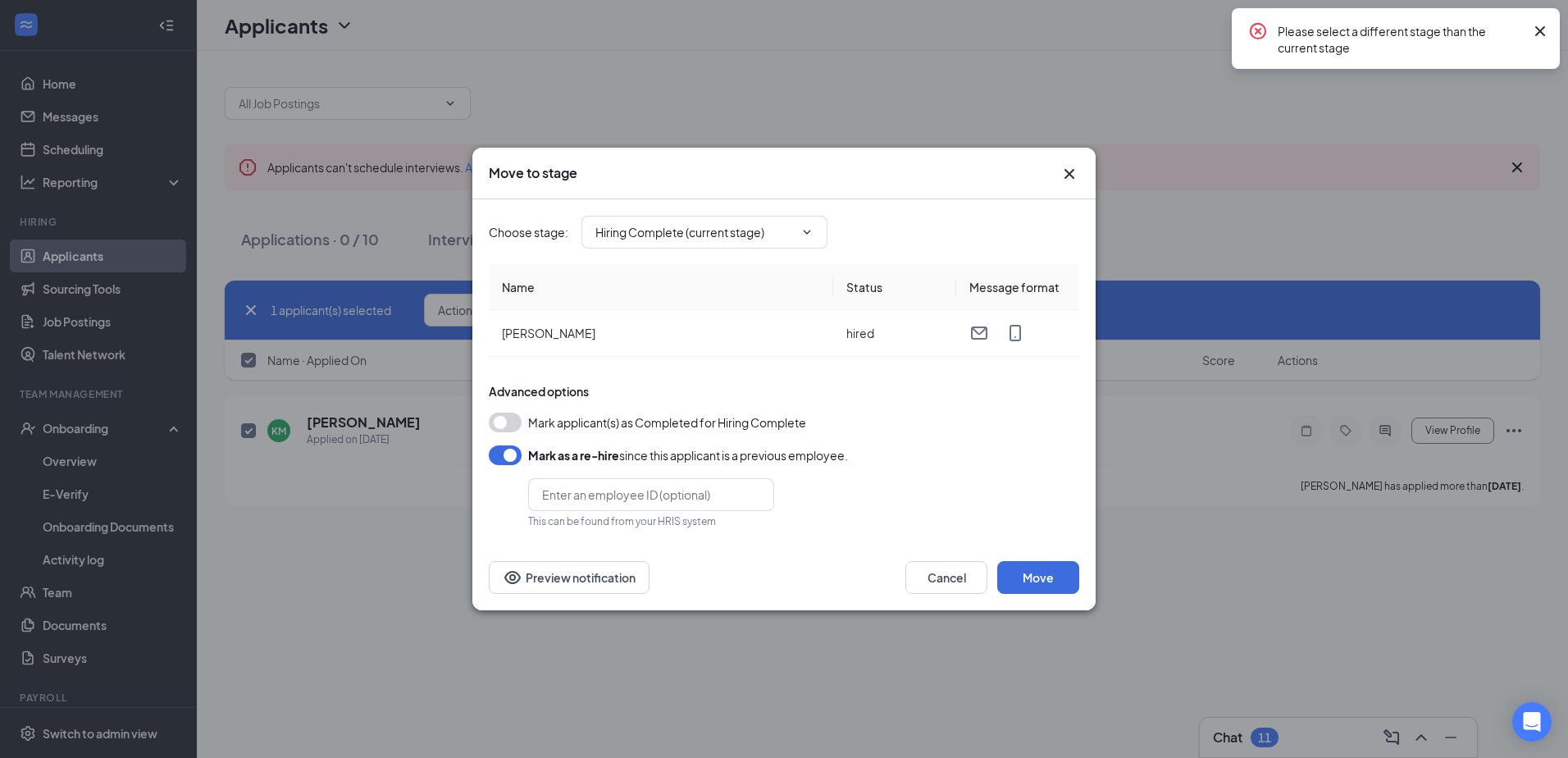
click at [1541, 33] on icon "Cross" at bounding box center [1540, 31] width 10 height 10
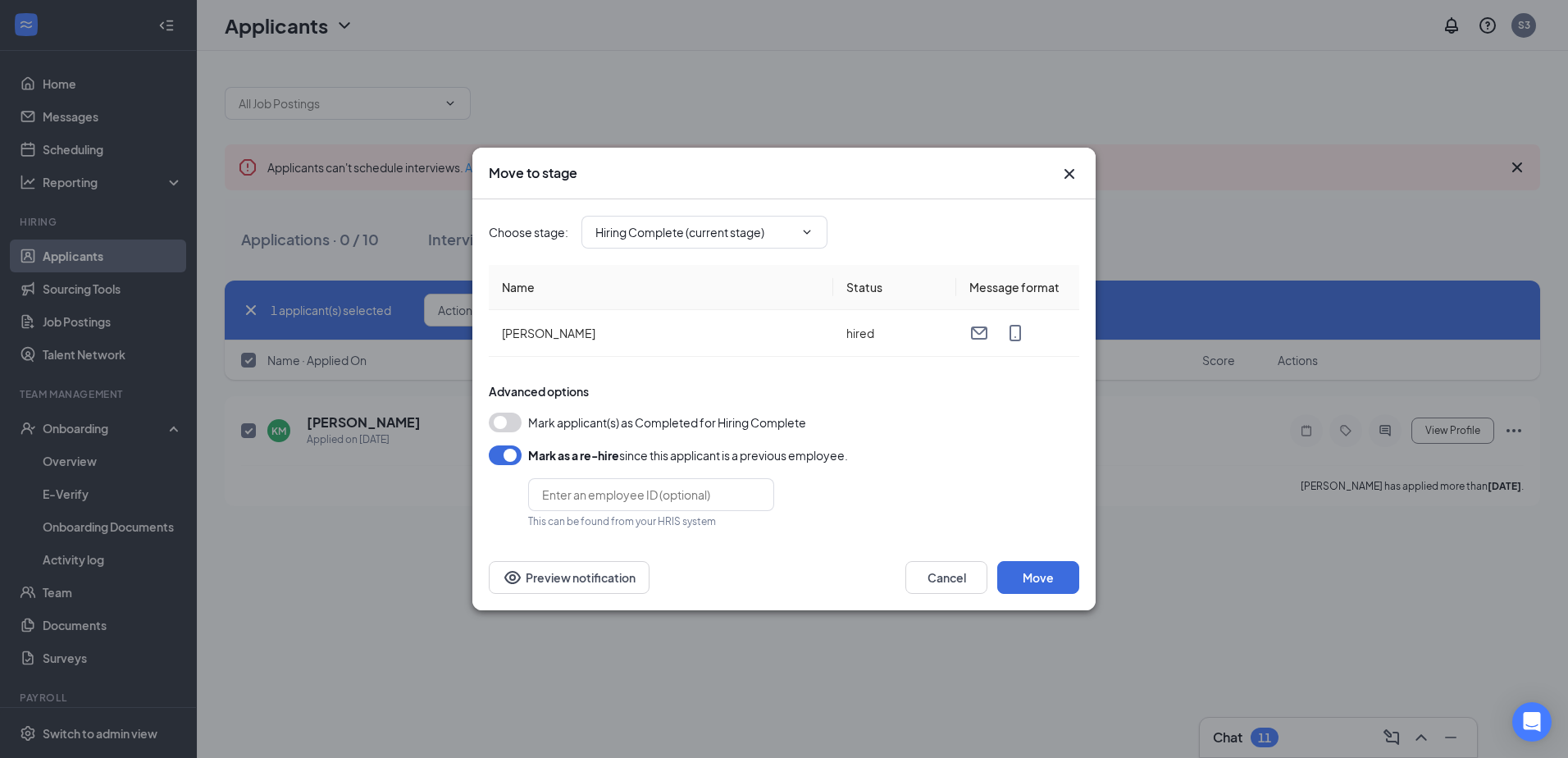
click at [1069, 173] on icon "Cross" at bounding box center [1069, 174] width 10 height 10
